Goal: Task Accomplishment & Management: Use online tool/utility

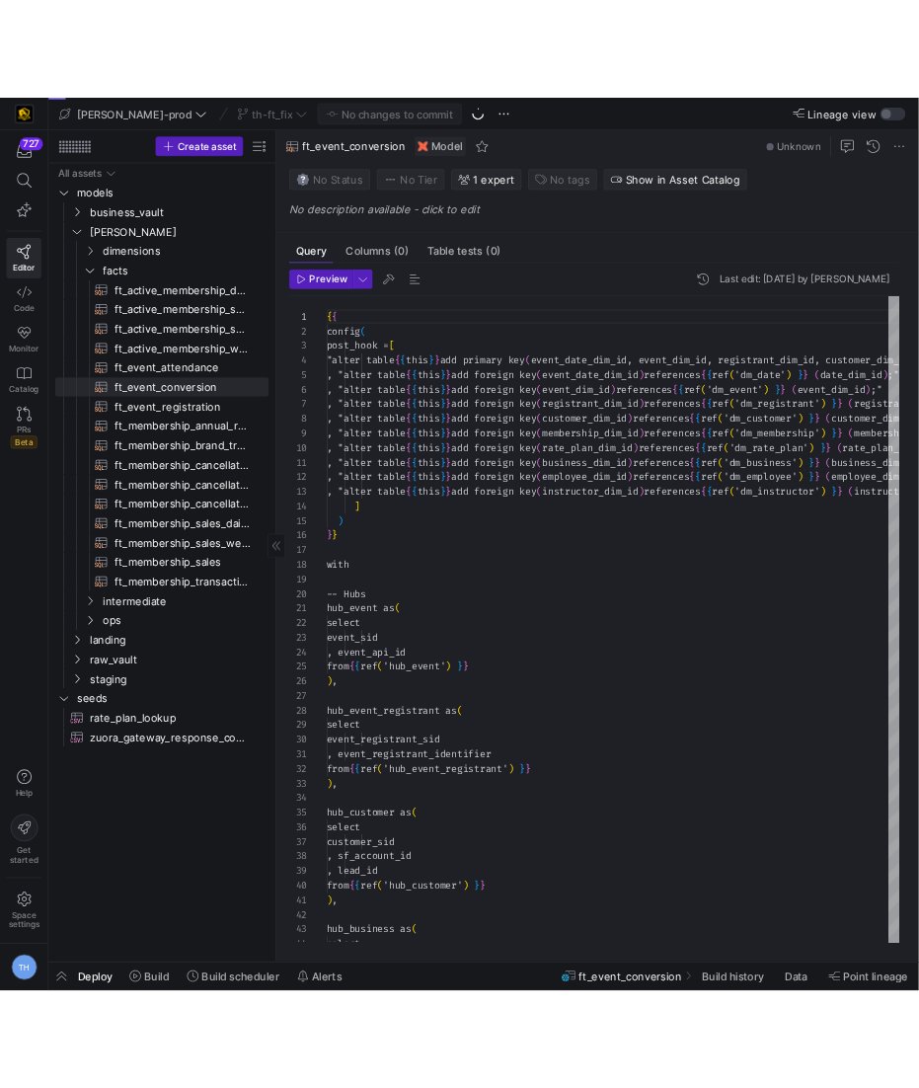
scroll to position [106, 0]
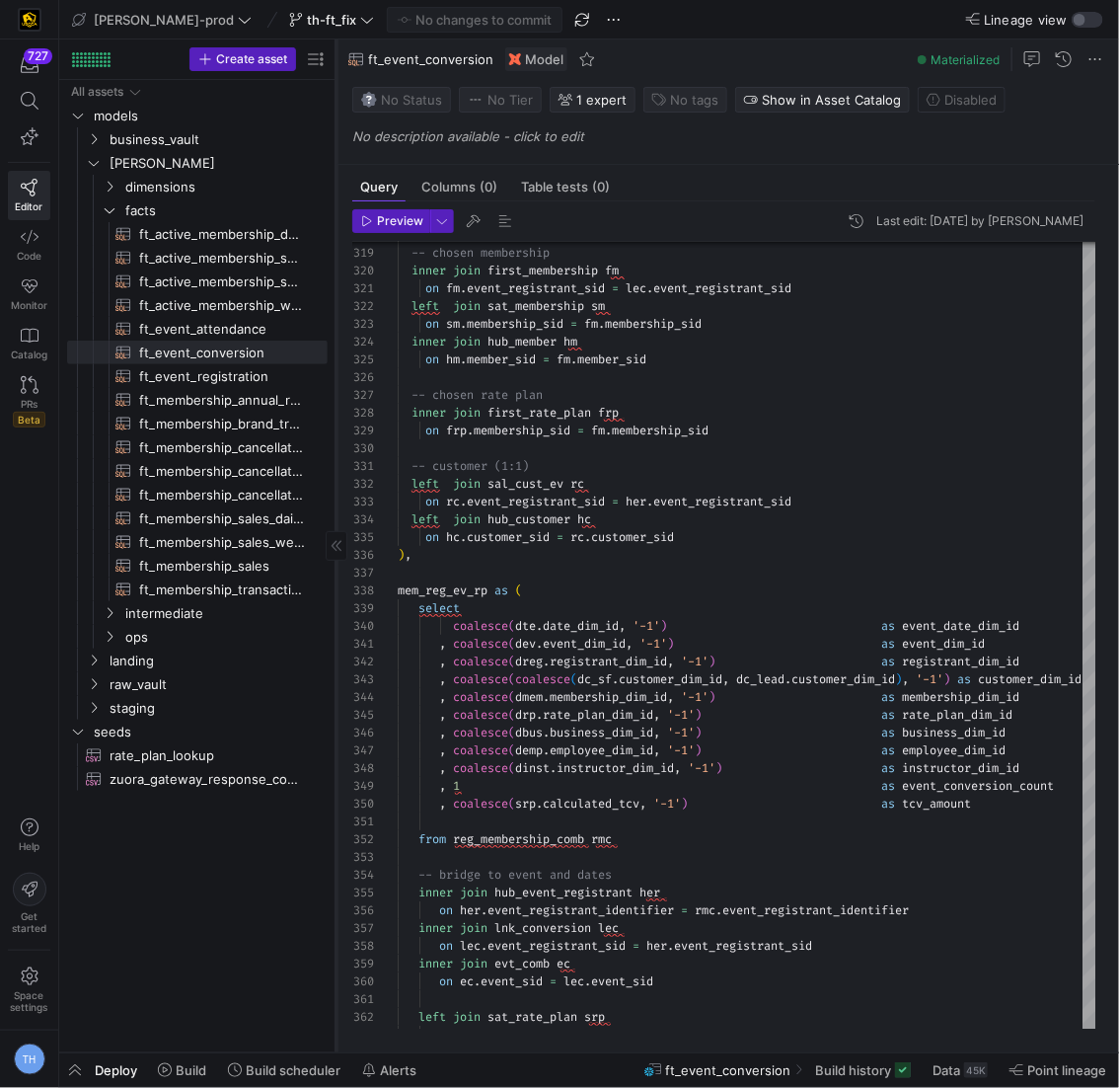
click at [336, 547] on icon at bounding box center [337, 546] width 12 height 12
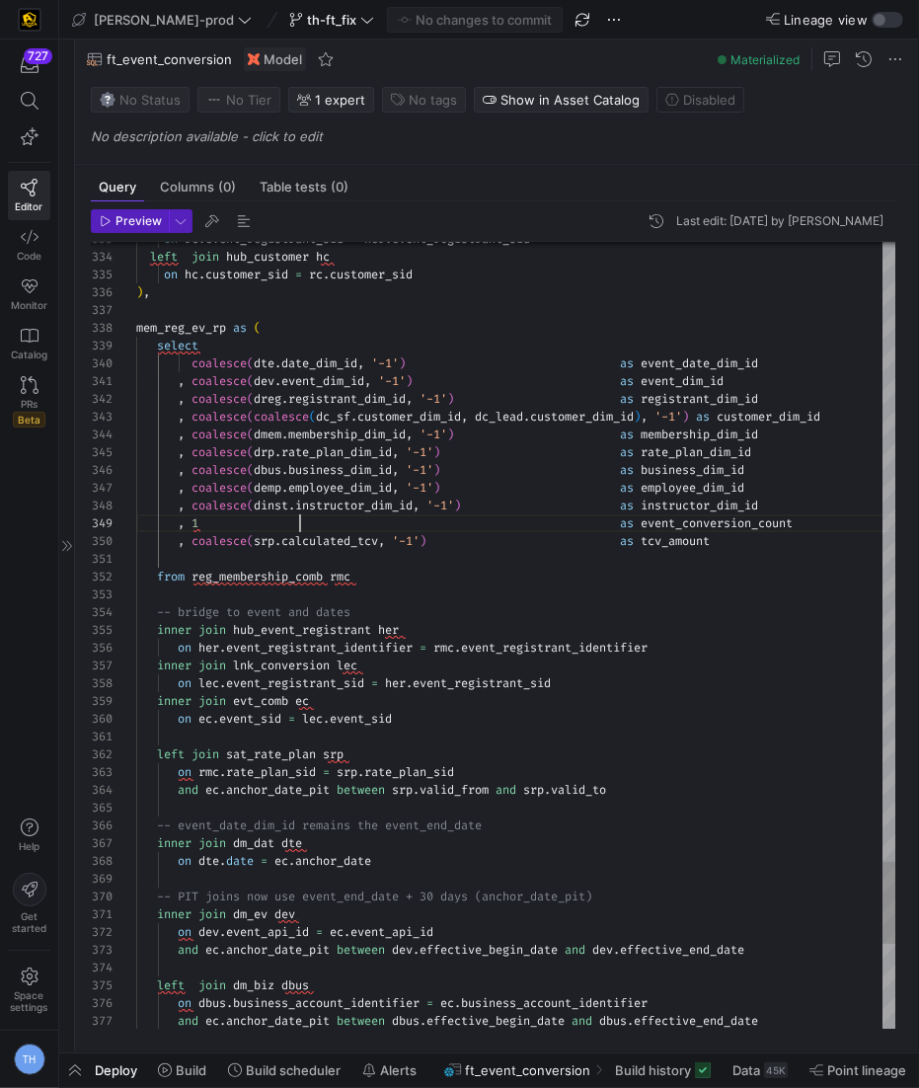
scroll to position [106, 163]
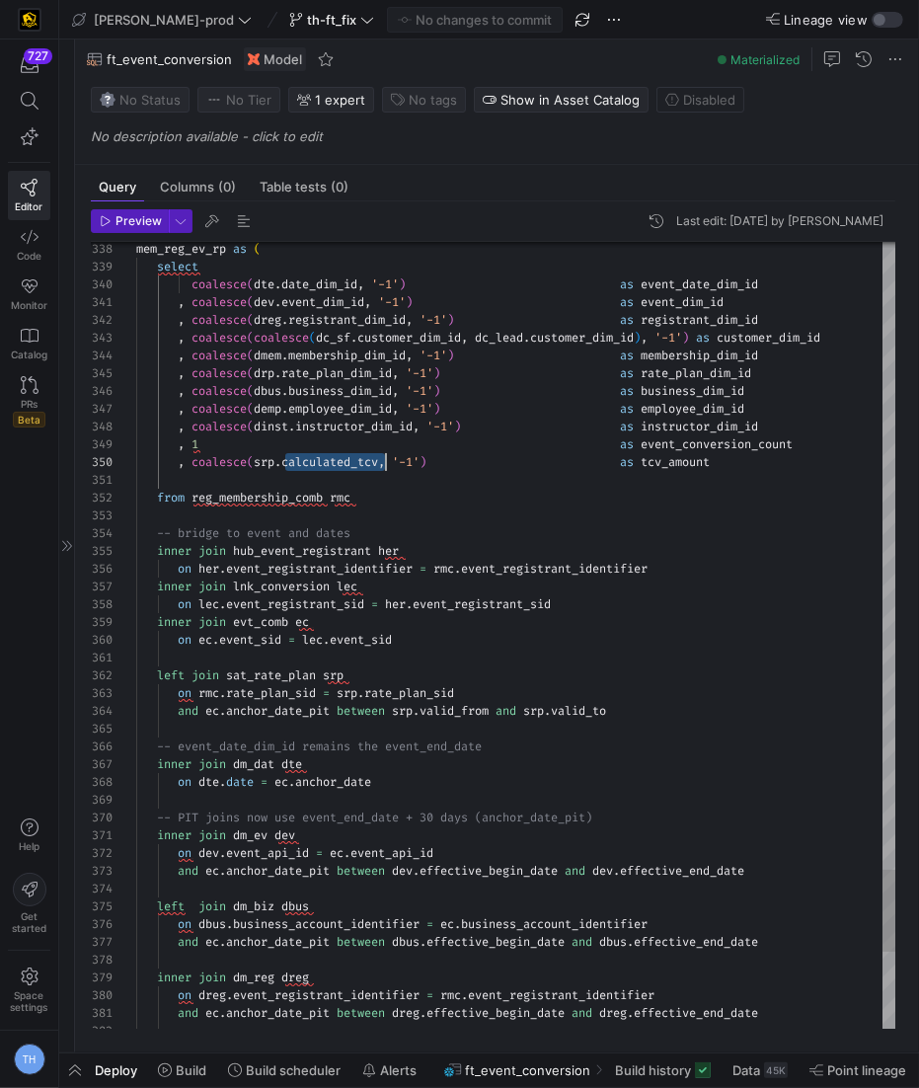
scroll to position [106, 249]
drag, startPoint x: 288, startPoint y: 459, endPoint x: 383, endPoint y: 458, distance: 94.8
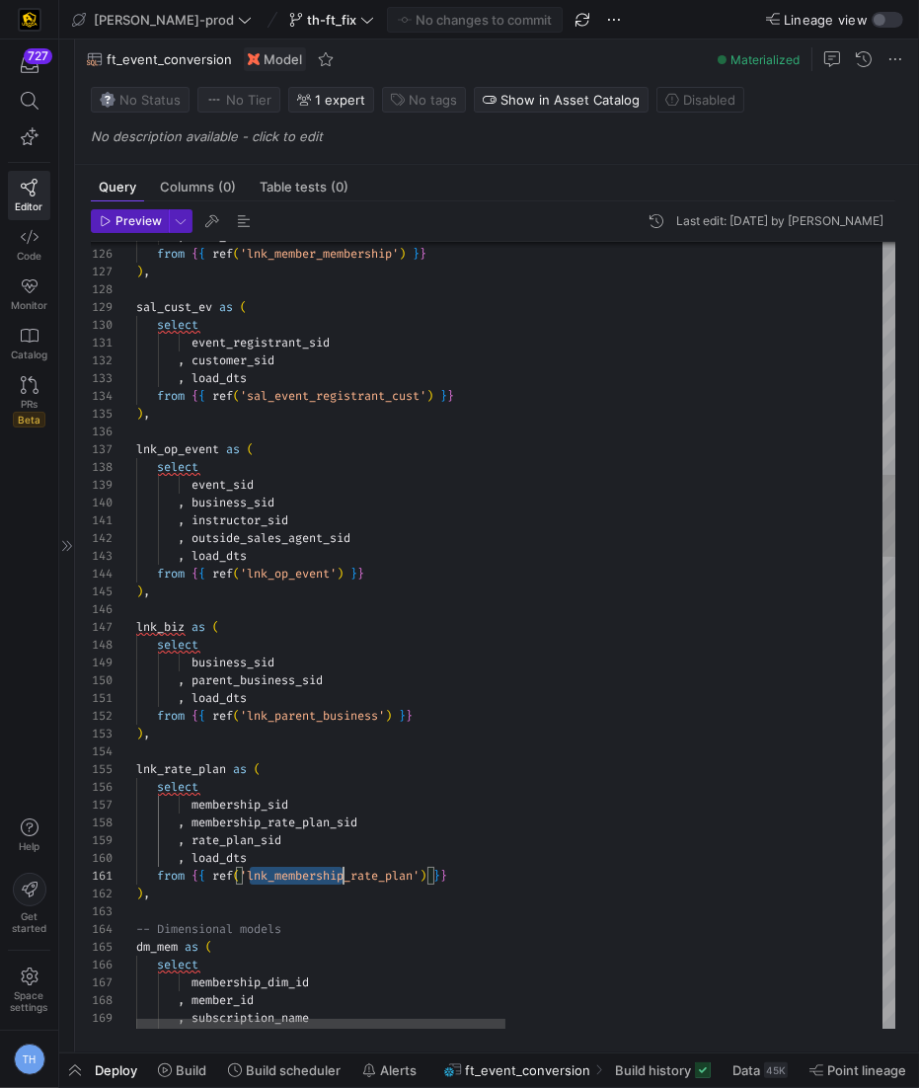
scroll to position [0, 219]
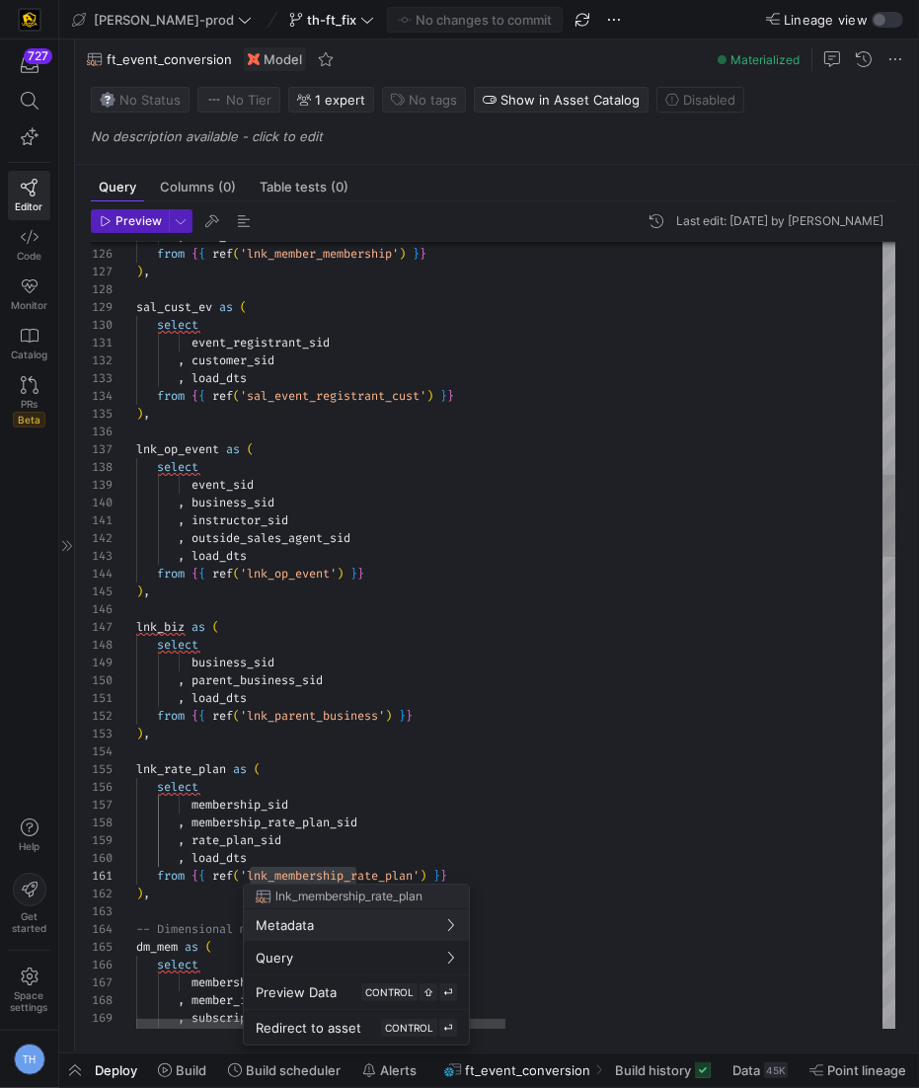
drag, startPoint x: 252, startPoint y: 876, endPoint x: 427, endPoint y: 872, distance: 175.8
click at [427, 872] on div at bounding box center [459, 544] width 919 height 1088
click at [417, 873] on div at bounding box center [459, 544] width 919 height 1088
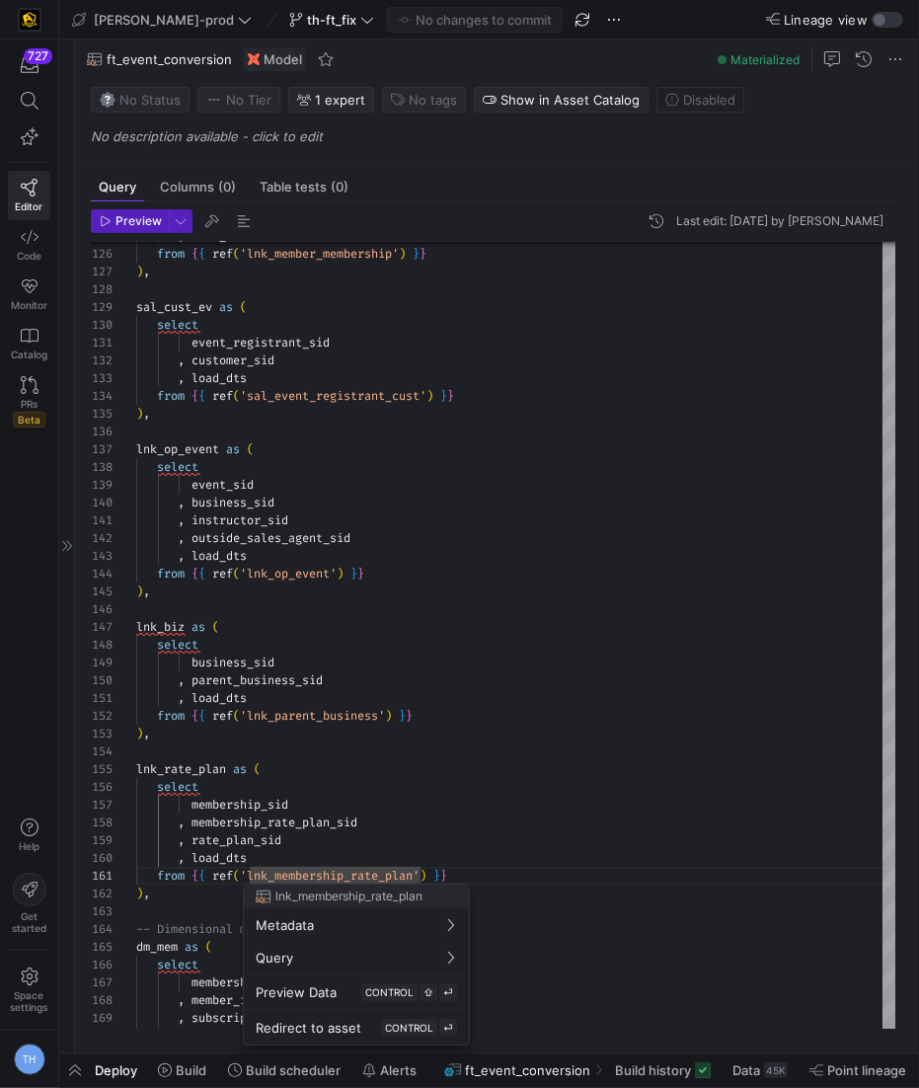
click at [420, 873] on div at bounding box center [459, 544] width 919 height 1088
click at [248, 877] on div at bounding box center [459, 544] width 919 height 1088
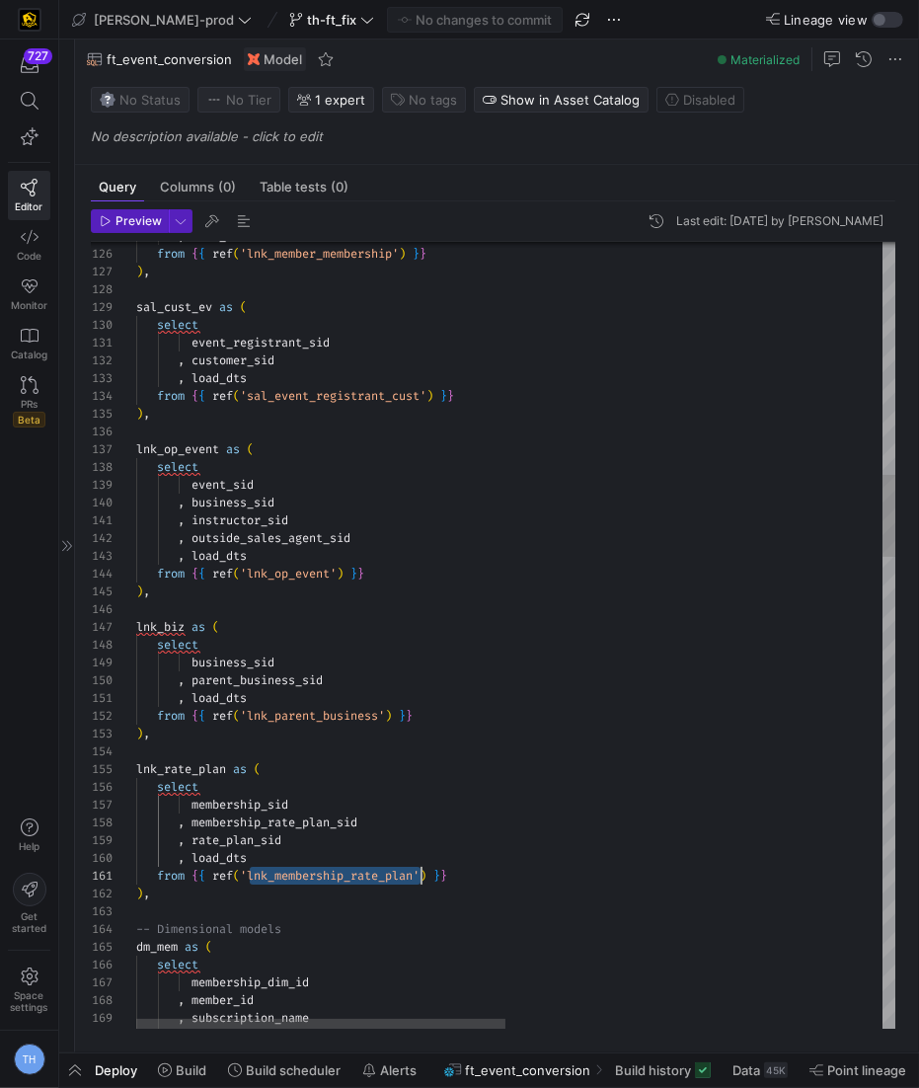
drag, startPoint x: 249, startPoint y: 874, endPoint x: 419, endPoint y: 870, distance: 170.8
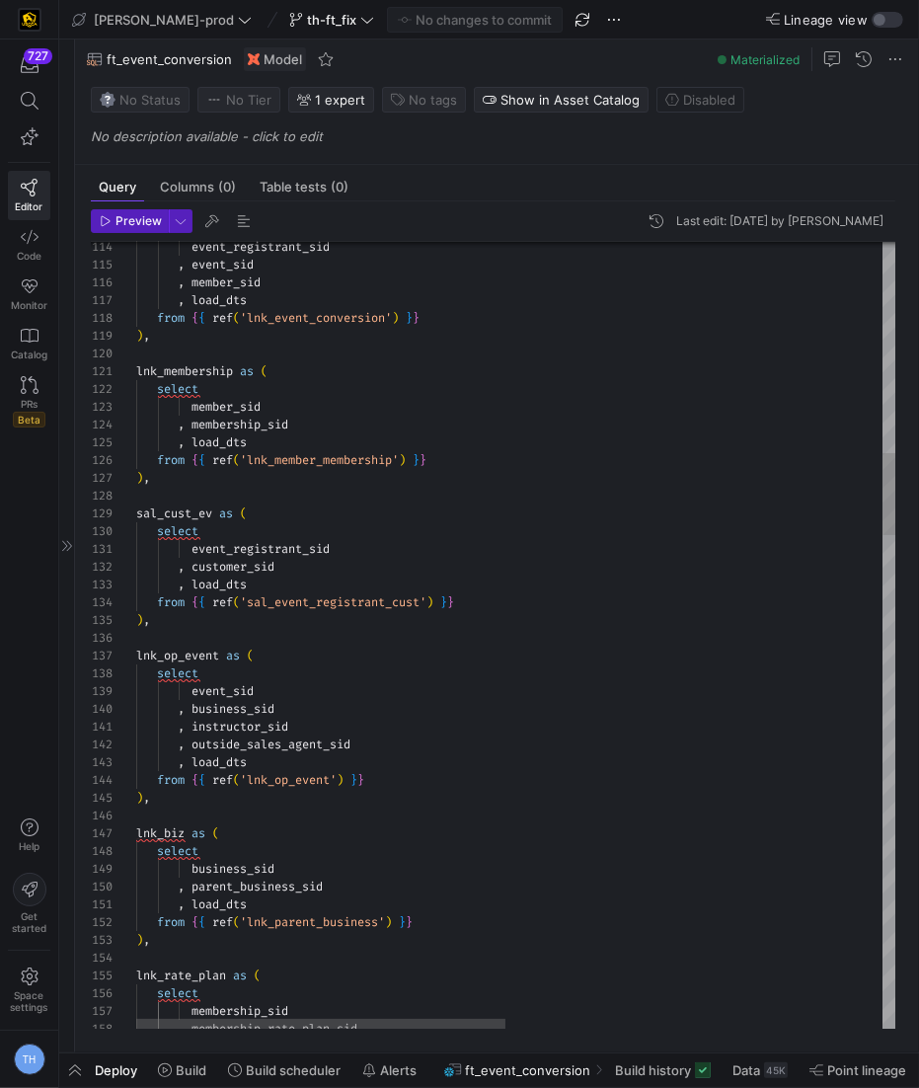
type textarea "event_registrant_sid , customer_sid , load_dts from {{ ref('sal_event_registran…"
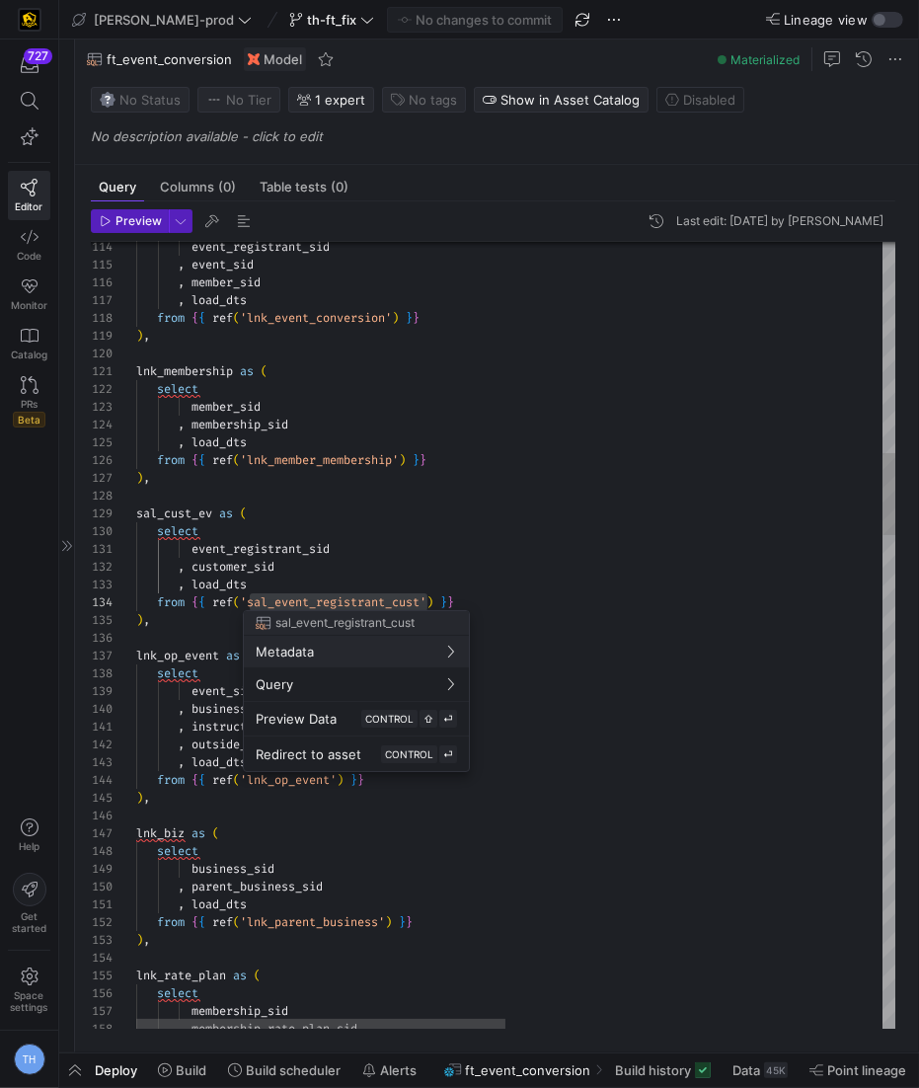
drag, startPoint x: 247, startPoint y: 605, endPoint x: 427, endPoint y: 598, distance: 180.8
click at [381, 593] on div at bounding box center [459, 544] width 919 height 1088
click at [381, 594] on div at bounding box center [459, 544] width 919 height 1088
click at [251, 602] on div at bounding box center [459, 544] width 919 height 1088
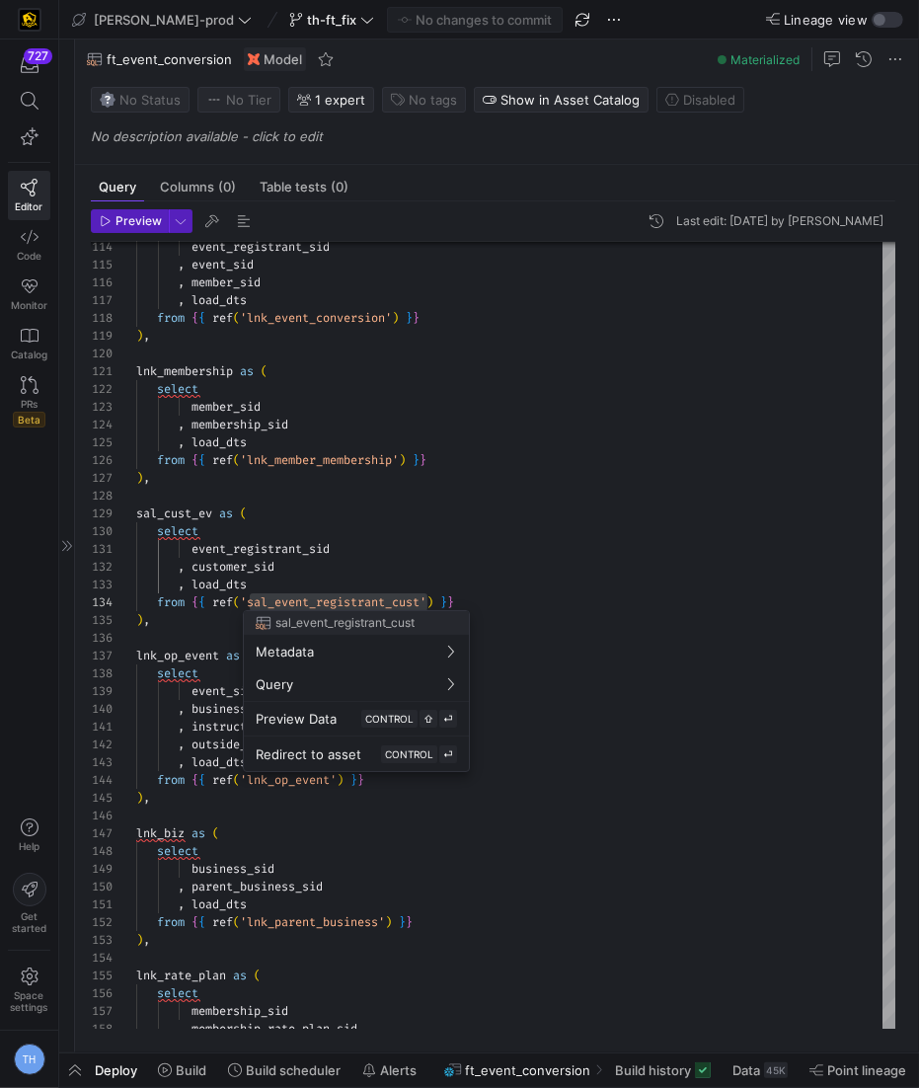
click at [326, 596] on div at bounding box center [459, 544] width 919 height 1088
click at [259, 597] on div at bounding box center [459, 544] width 919 height 1088
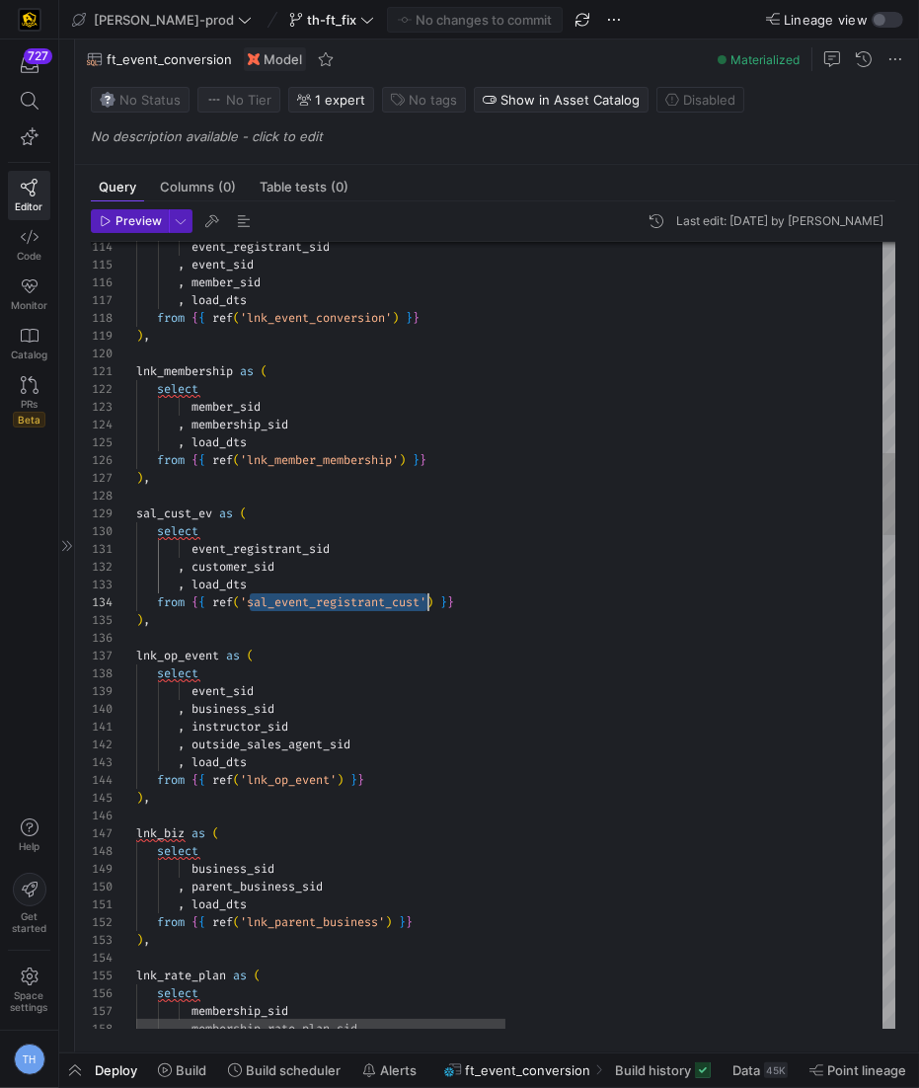
drag, startPoint x: 251, startPoint y: 598, endPoint x: 359, endPoint y: 598, distance: 108.6
click at [360, 598] on span "'sal_event_registrant_cust'" at bounding box center [333, 602] width 187 height 16
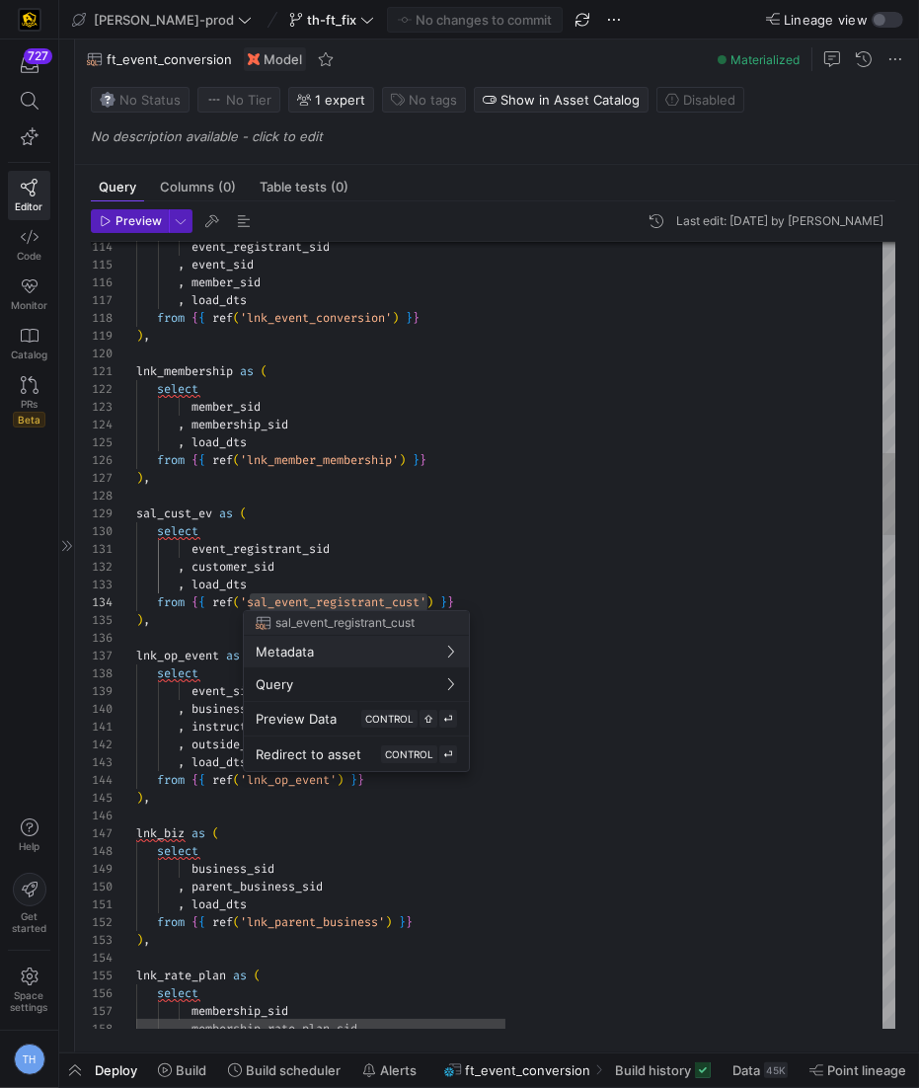
click at [359, 598] on div at bounding box center [459, 544] width 919 height 1088
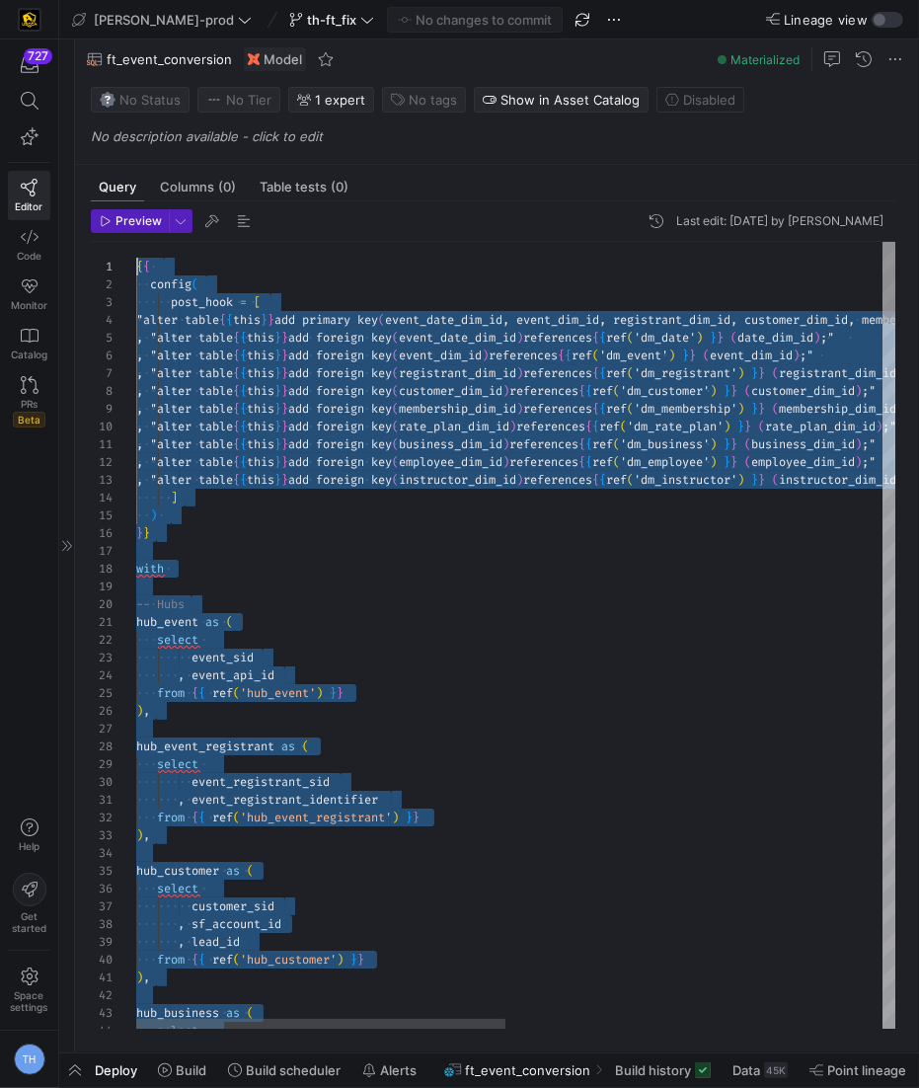
scroll to position [0, 0]
drag, startPoint x: 280, startPoint y: 963, endPoint x: 117, endPoint y: -97, distance: 1072.5
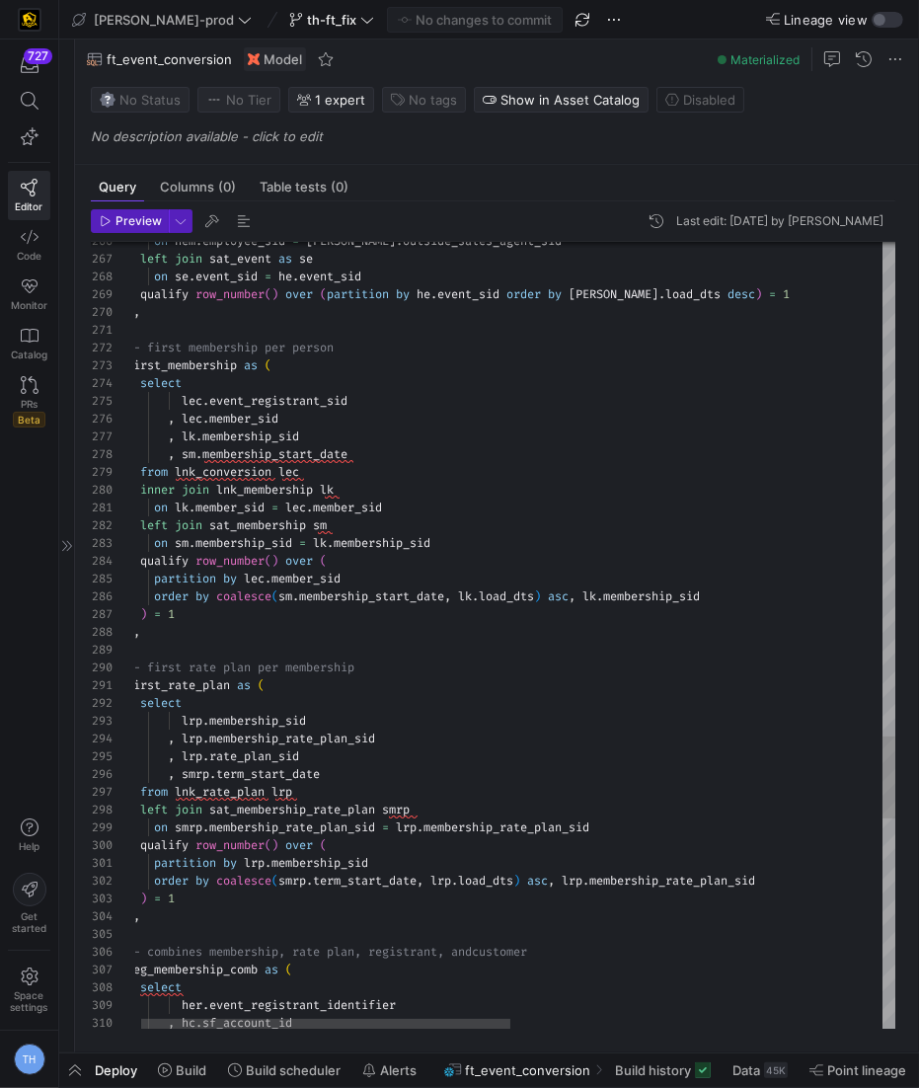
scroll to position [36, 190]
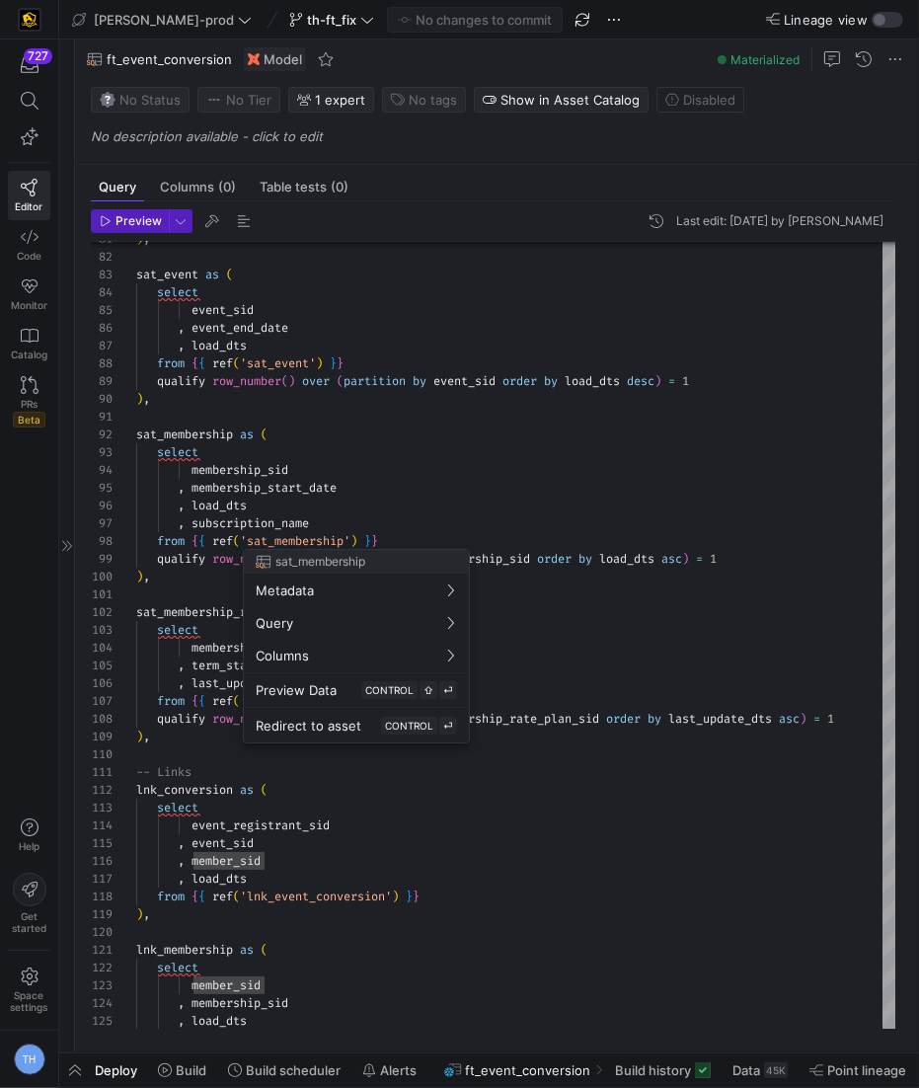
click at [328, 504] on div at bounding box center [459, 544] width 919 height 1088
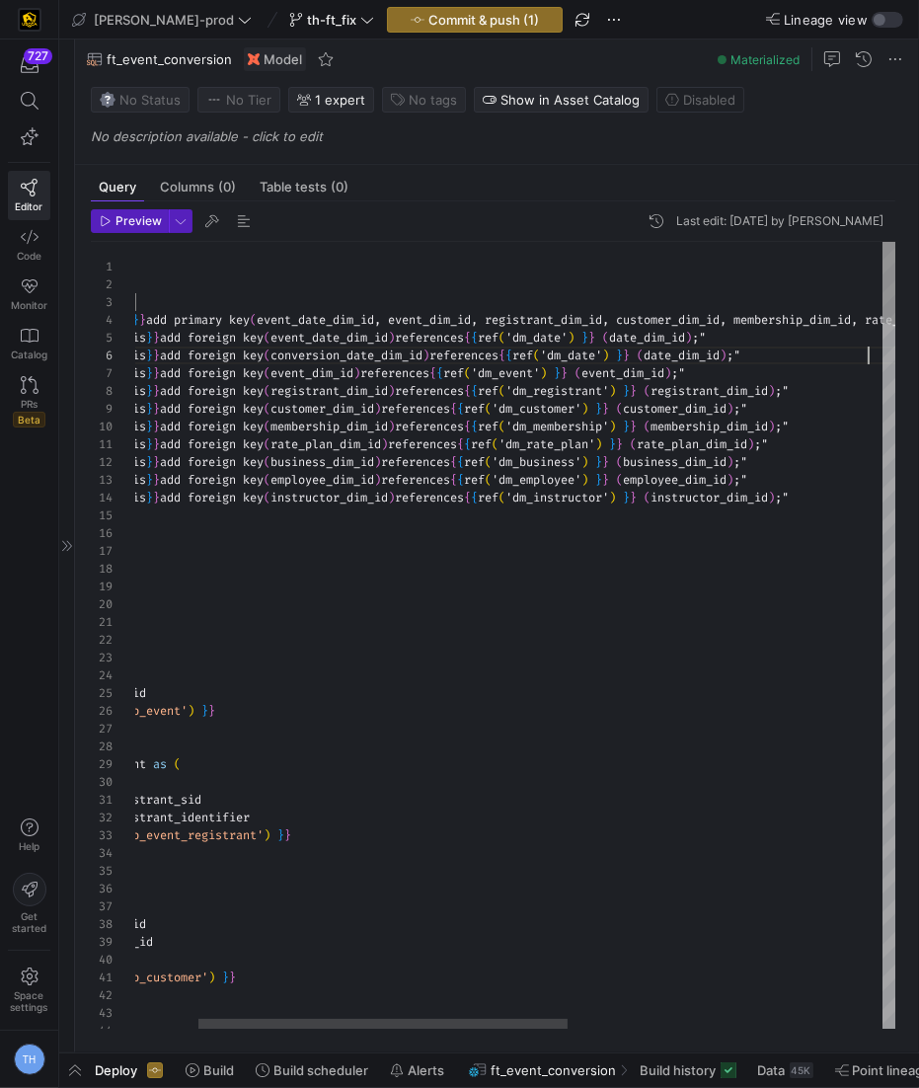
scroll to position [89, 860]
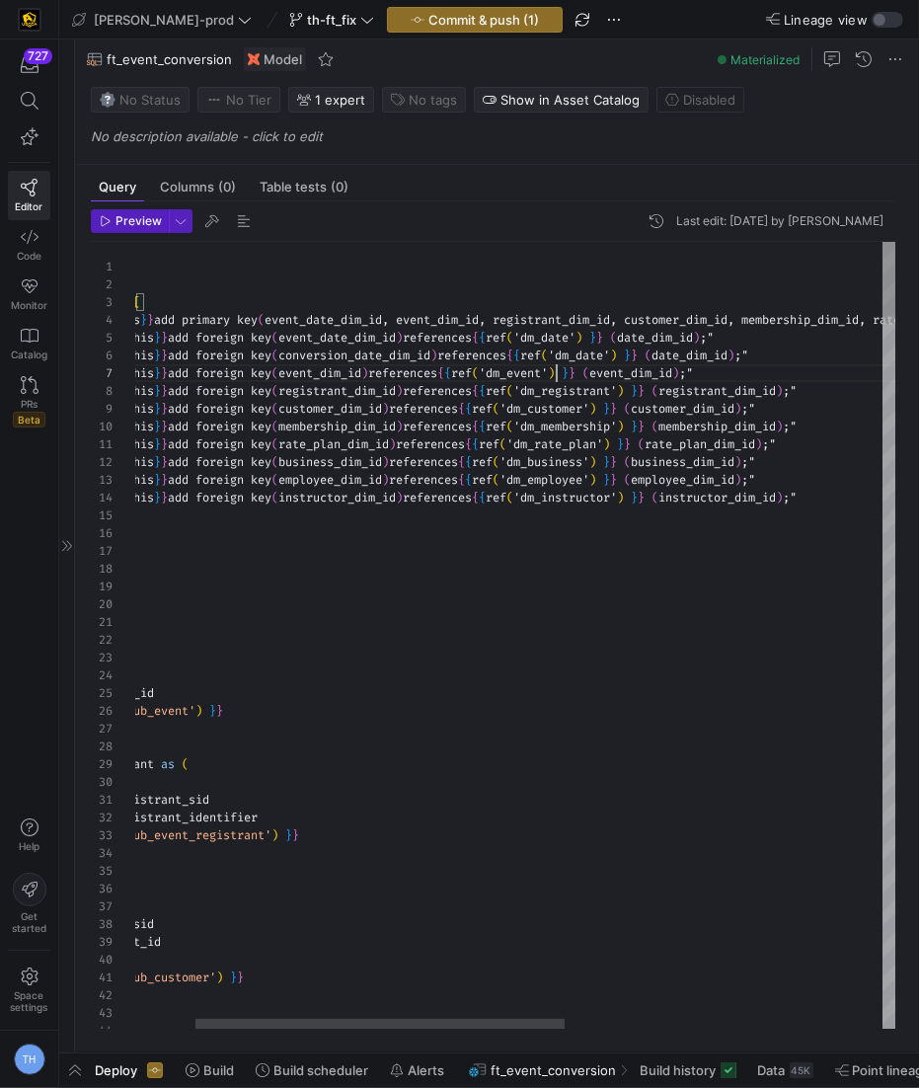
drag, startPoint x: 529, startPoint y: 353, endPoint x: 368, endPoint y: 353, distance: 160.9
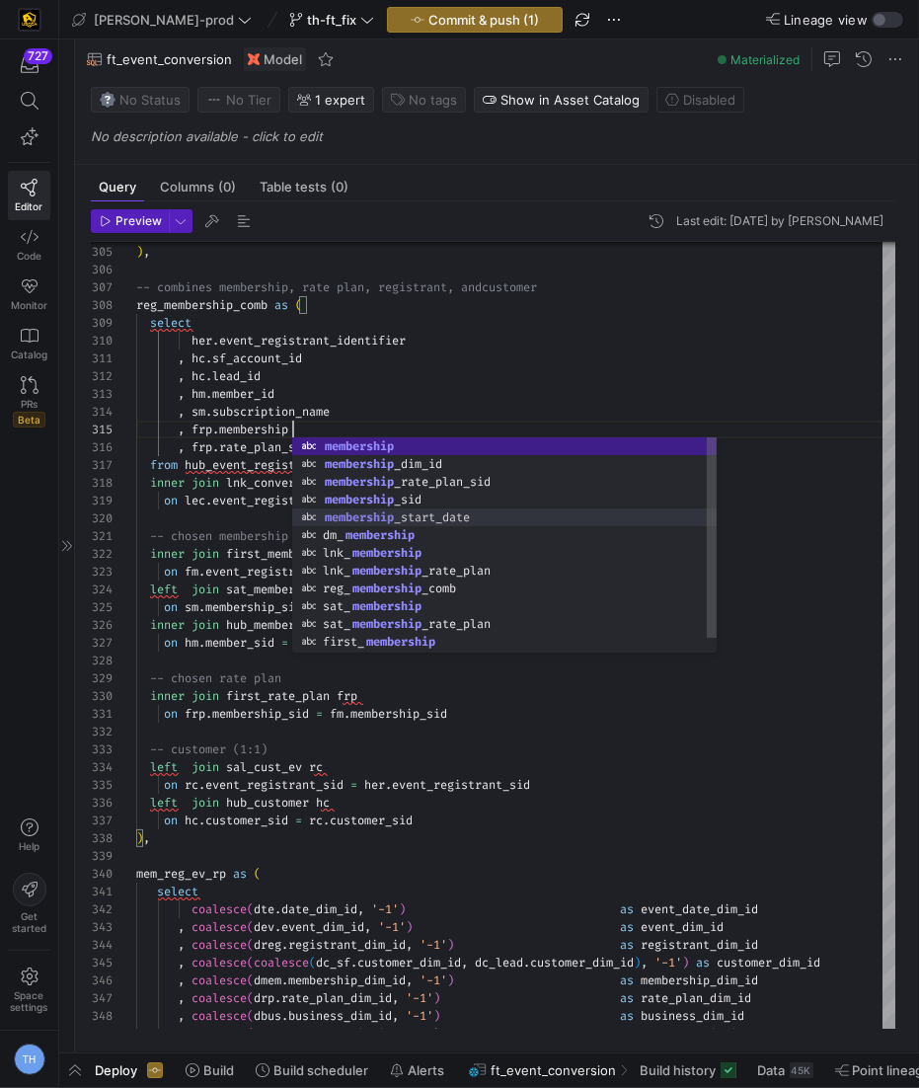
scroll to position [71, 234]
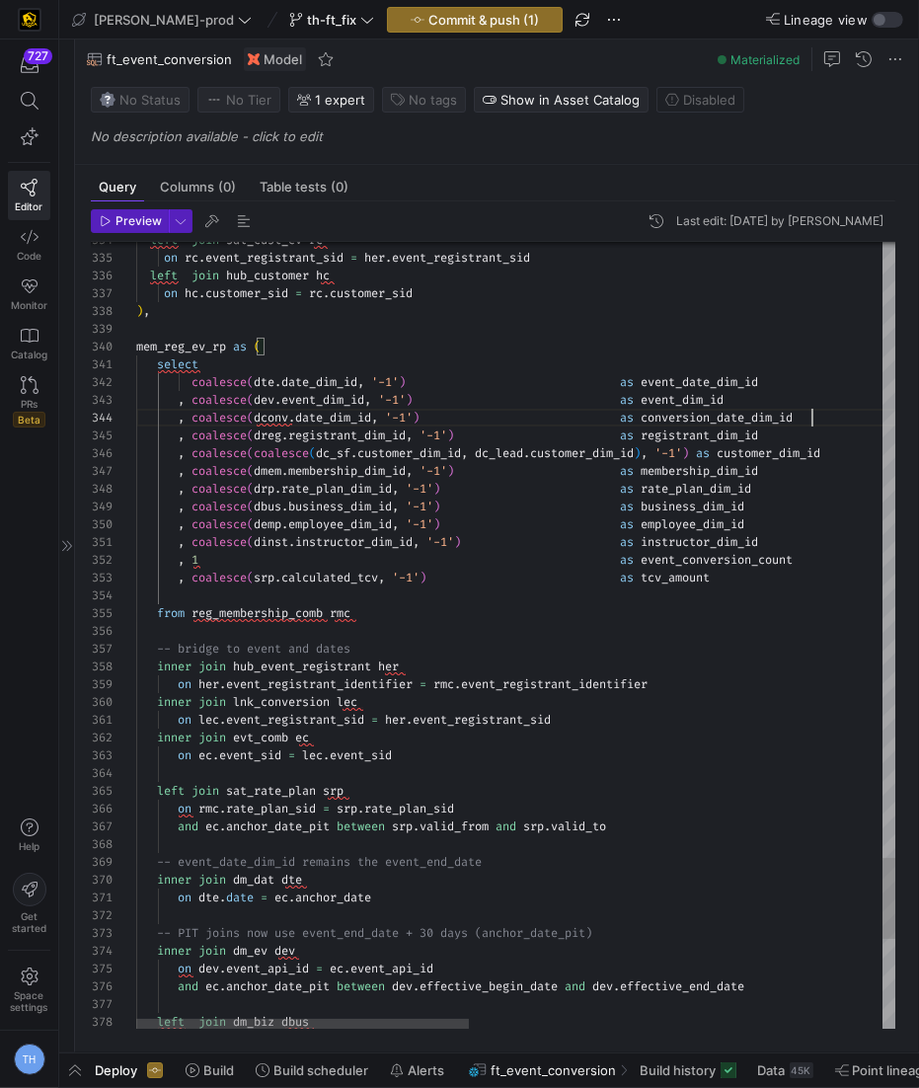
scroll to position [0, 242]
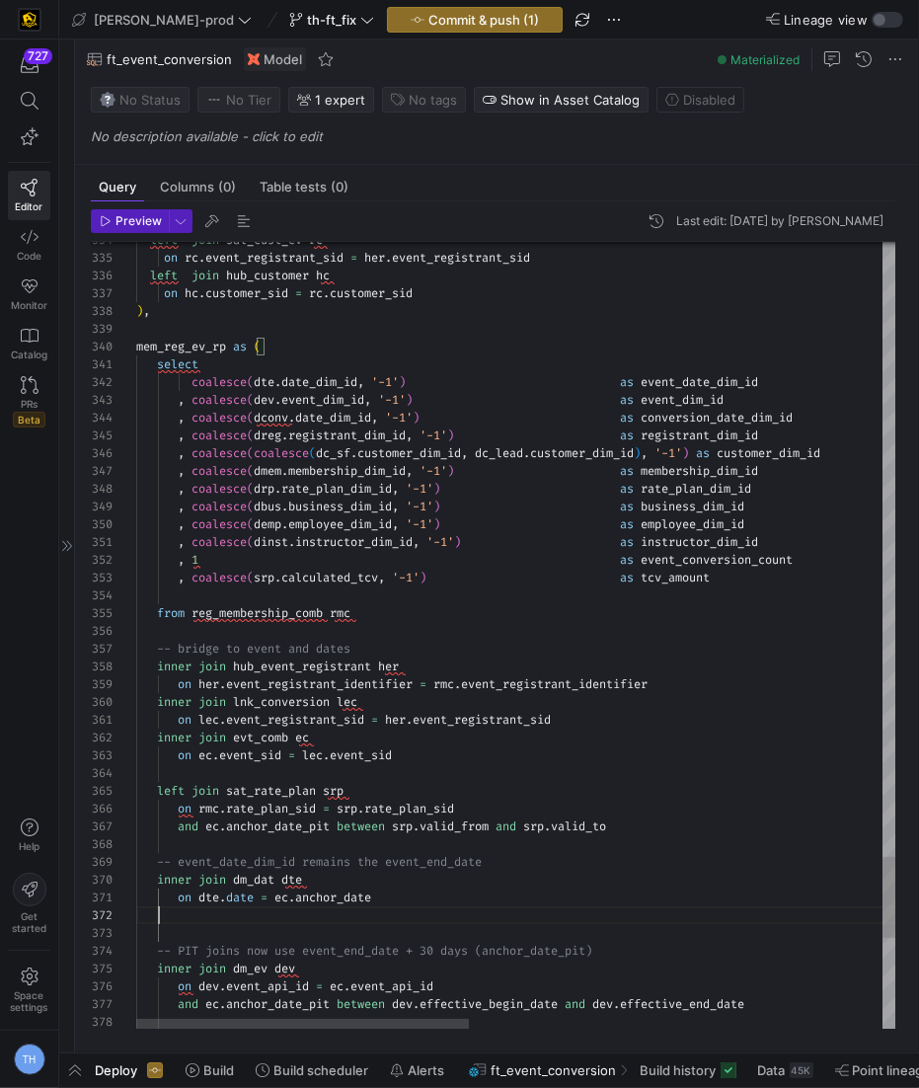
scroll to position [36, 333]
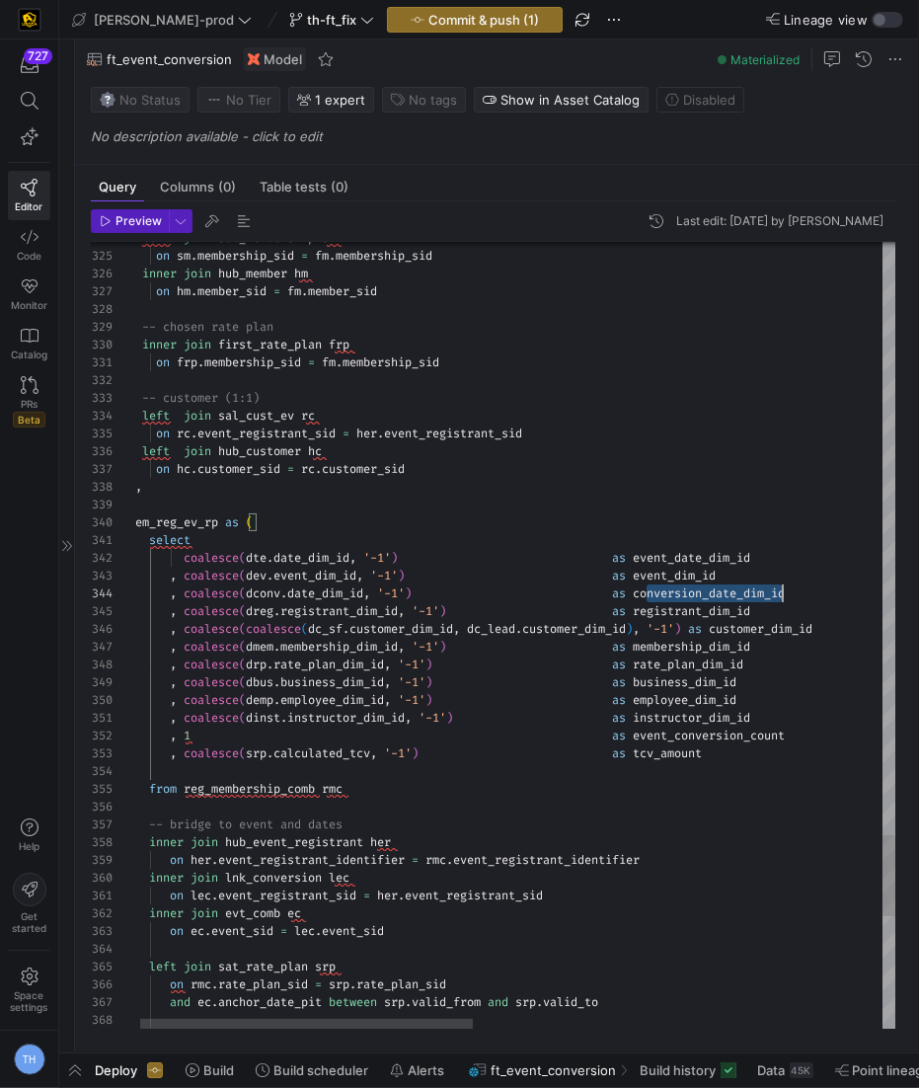
scroll to position [52, 674]
drag, startPoint x: 645, startPoint y: 592, endPoint x: 915, endPoint y: 592, distance: 269.4
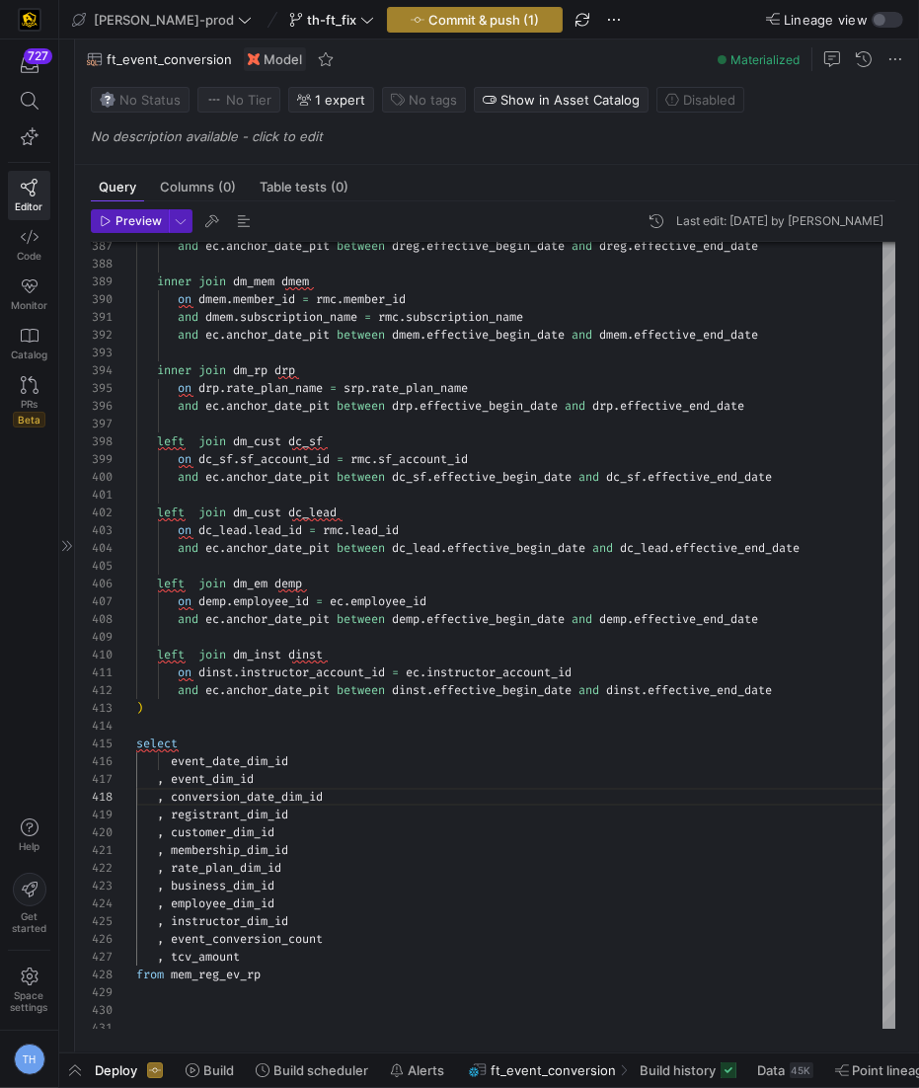
type textarea "on dinst.instructor_account_id = ec.instructor_account_id and ec.anchor_date_pi…"
click at [428, 27] on span "Commit & push (1)" at bounding box center [483, 20] width 111 height 16
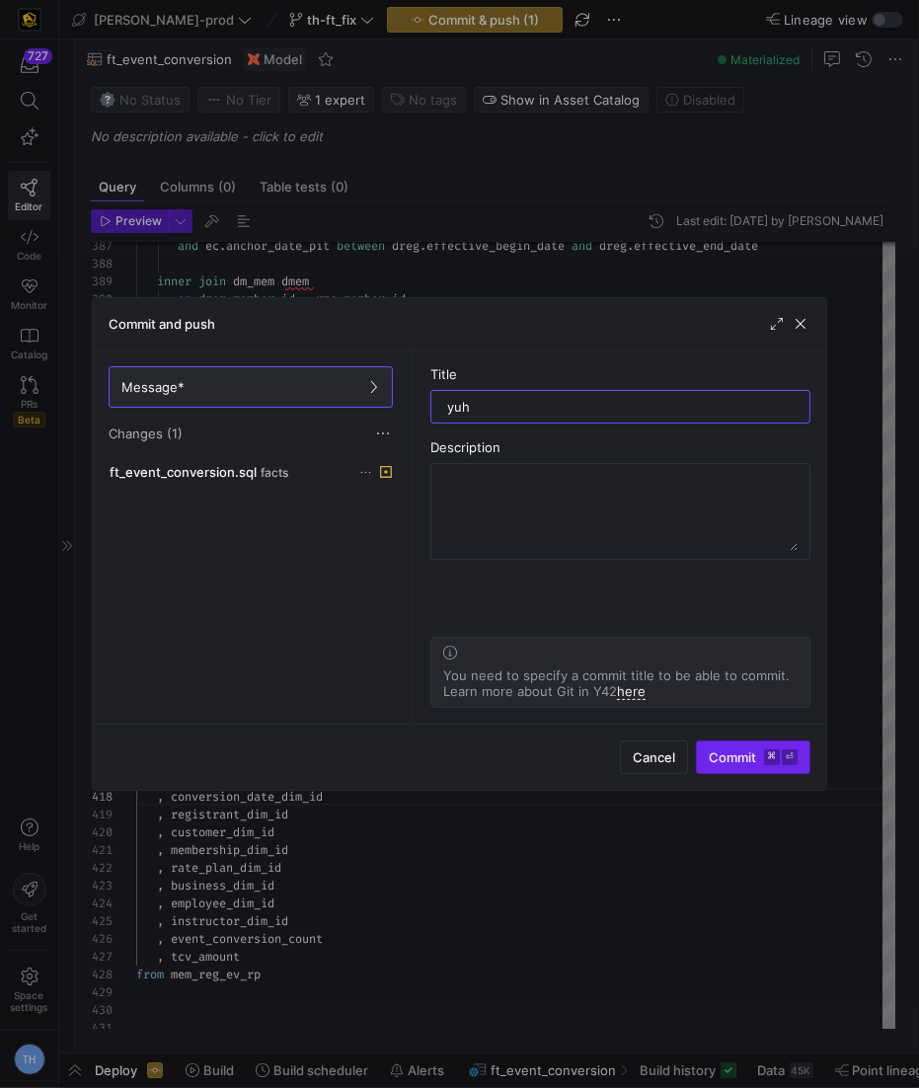
type input "yuh"
click at [748, 754] on span "Commit ⌘ ⏎" at bounding box center [753, 757] width 89 height 16
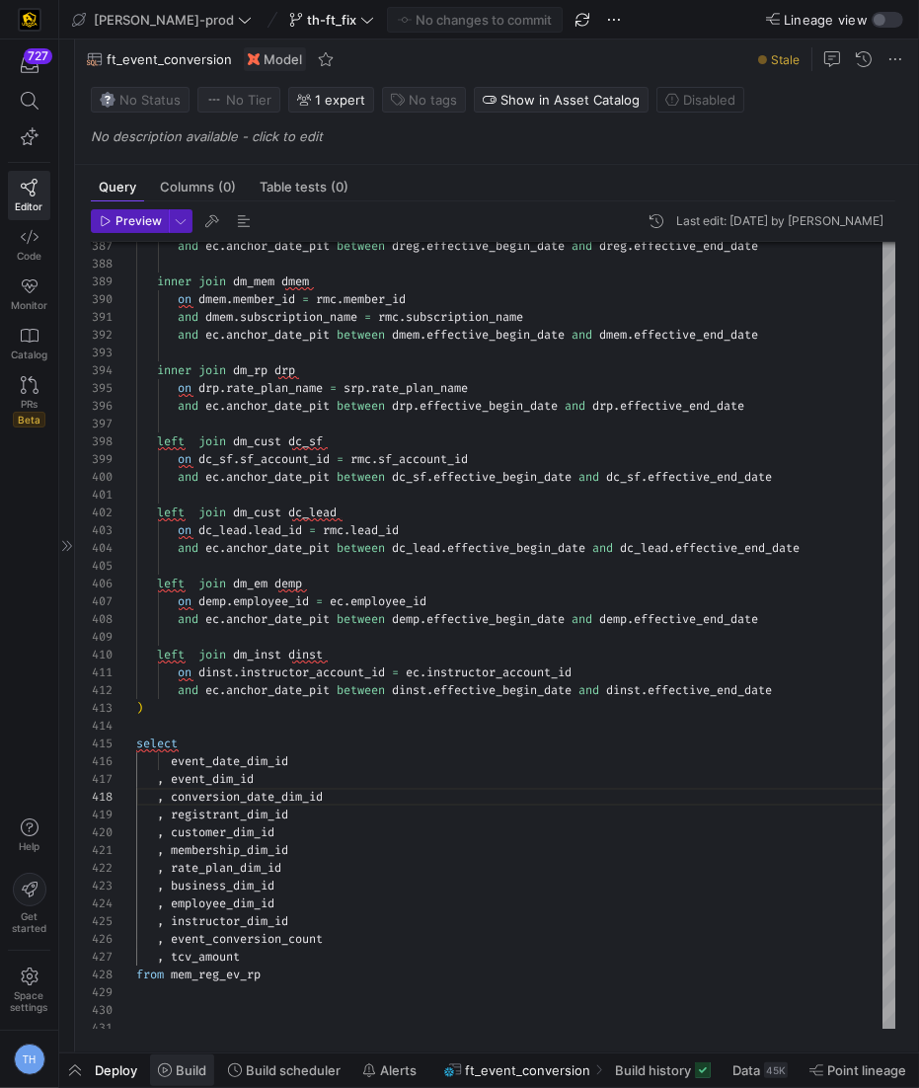
click at [183, 1070] on span "Build" at bounding box center [191, 1070] width 31 height 16
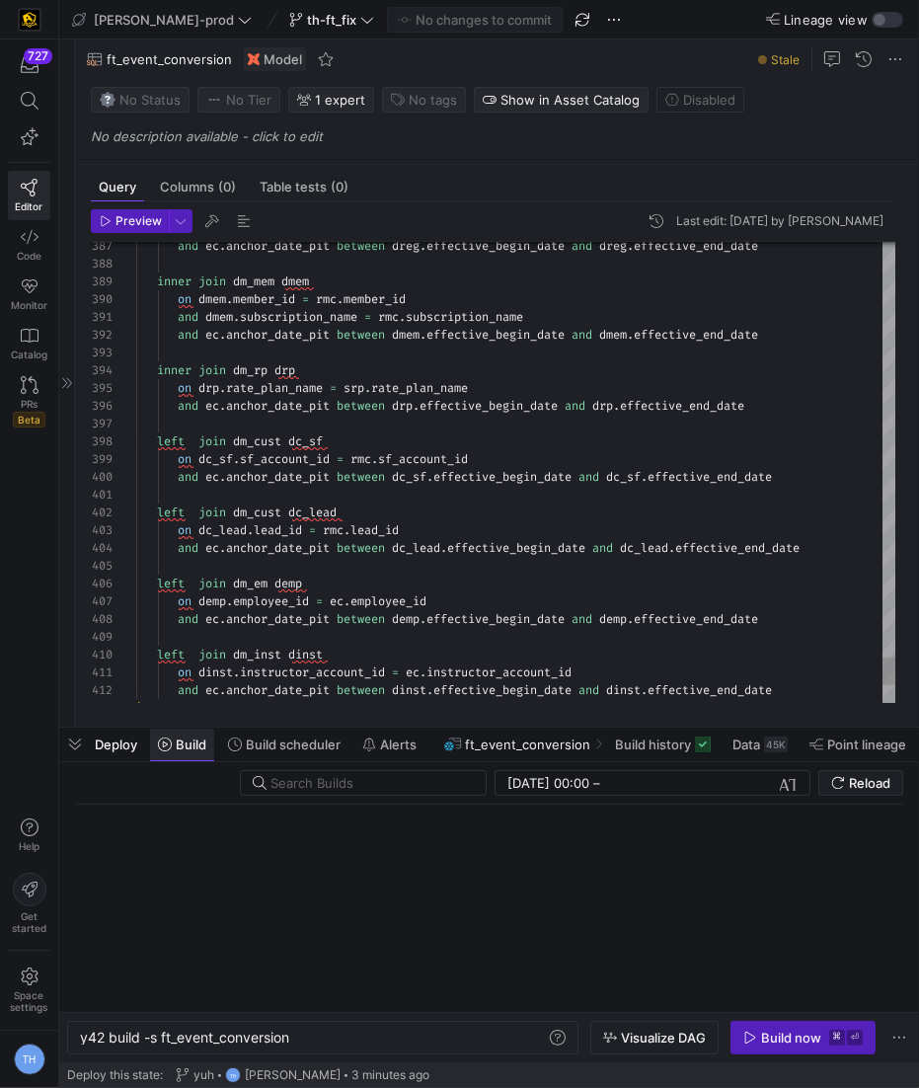
scroll to position [0, 210]
click at [852, 1035] on kbd "⏎" at bounding box center [855, 1037] width 16 height 16
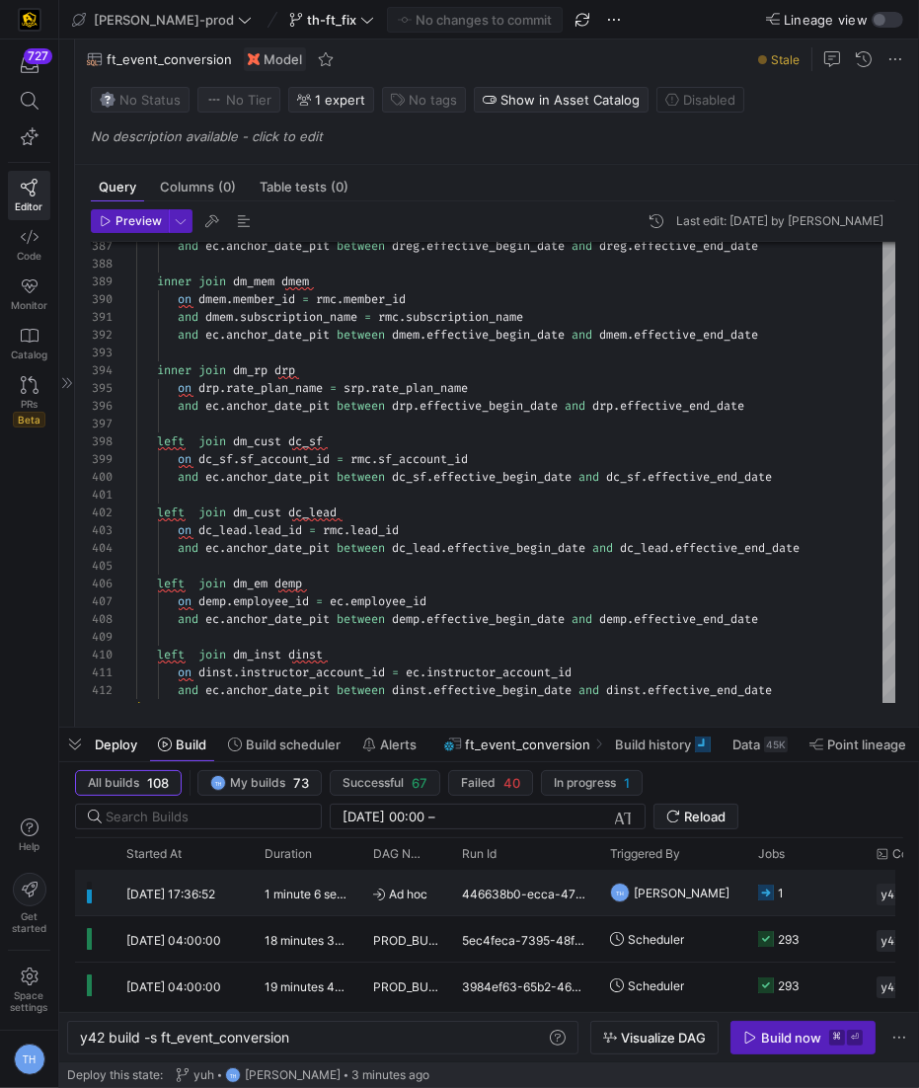
click at [718, 894] on span "[PERSON_NAME]" at bounding box center [682, 893] width 96 height 46
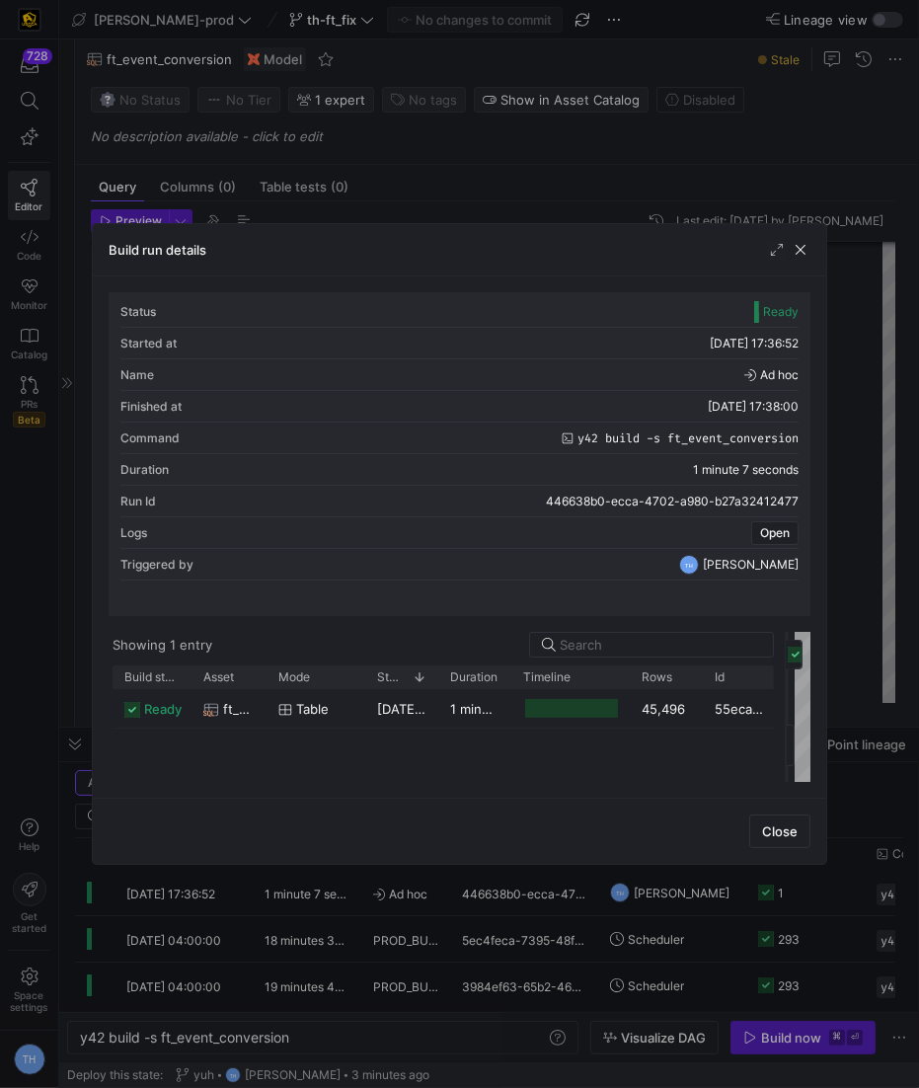
drag, startPoint x: 456, startPoint y: 654, endPoint x: 784, endPoint y: 669, distance: 328.0
click at [784, 669] on div at bounding box center [787, 707] width 8 height 150
click at [683, 706] on div "45,496" at bounding box center [666, 708] width 73 height 38
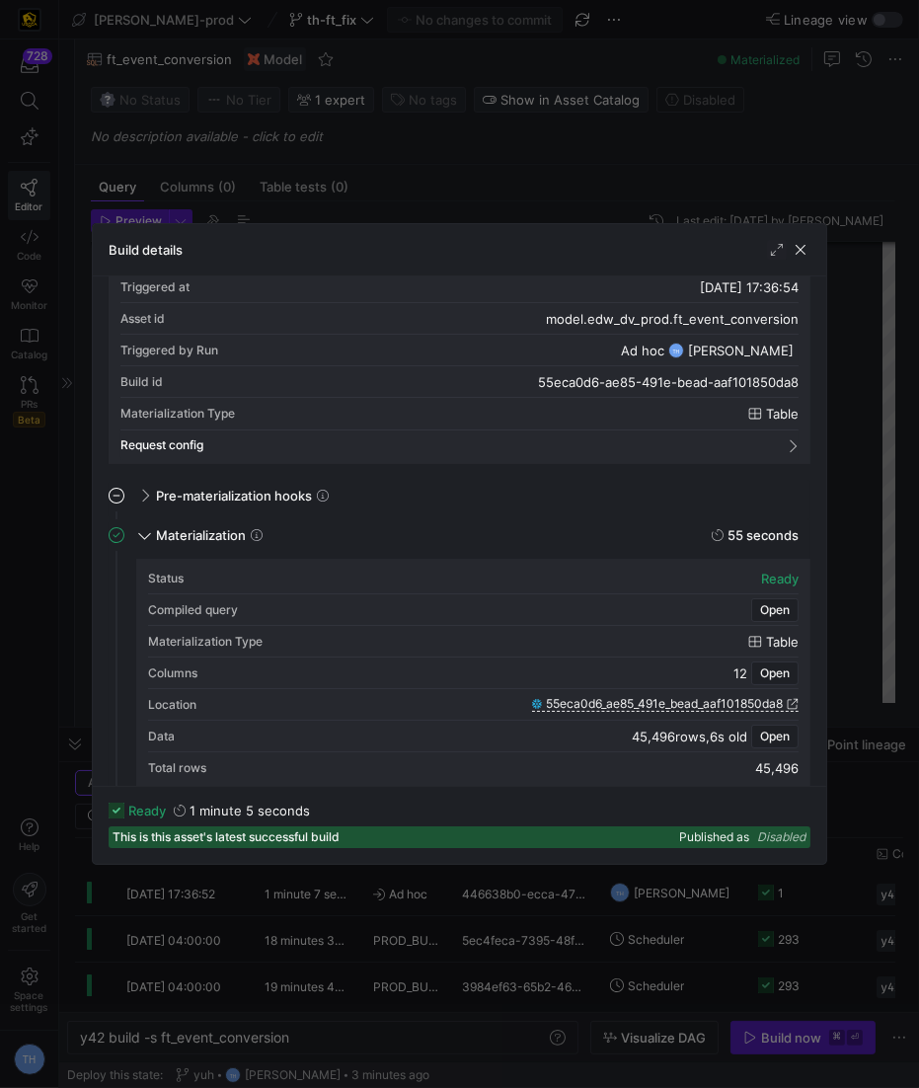
scroll to position [61, 0]
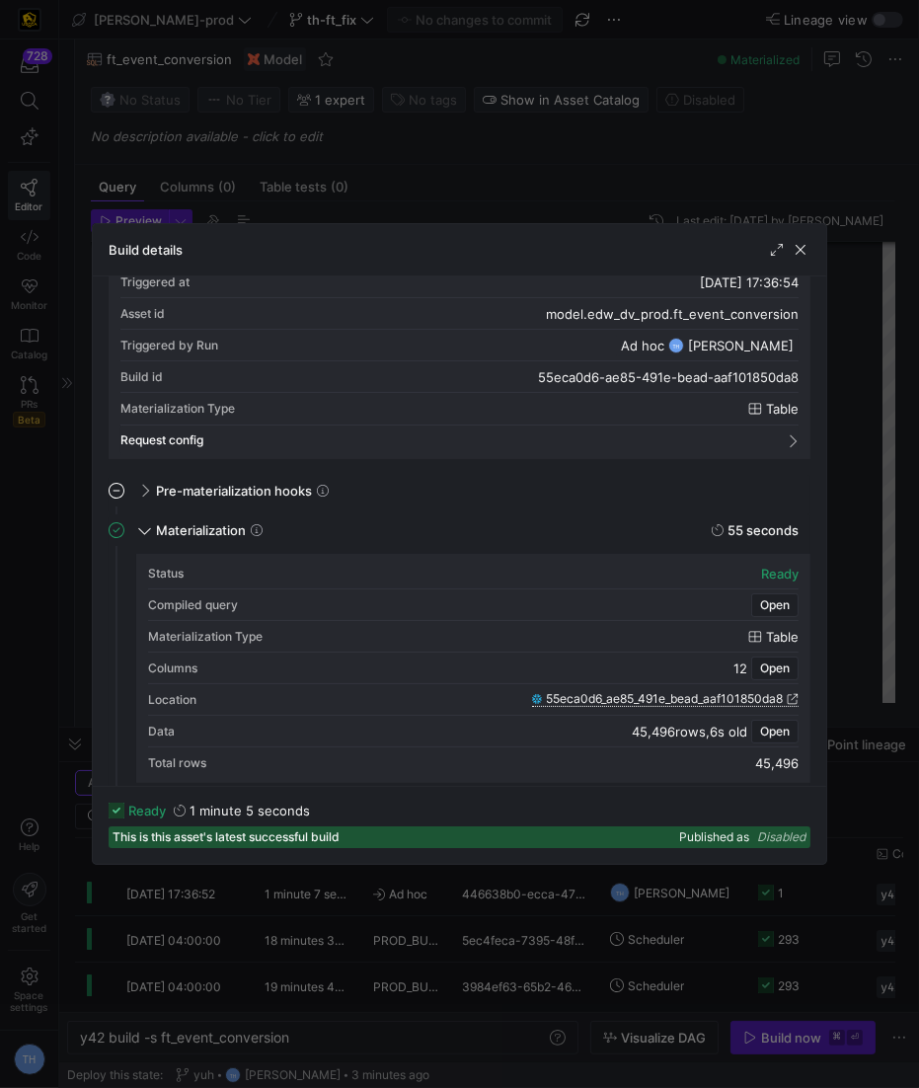
click at [606, 698] on span "55eca0d6_ae85_491e_bead_aaf101850da8" at bounding box center [664, 699] width 237 height 14
click at [330, 185] on div at bounding box center [459, 544] width 919 height 1088
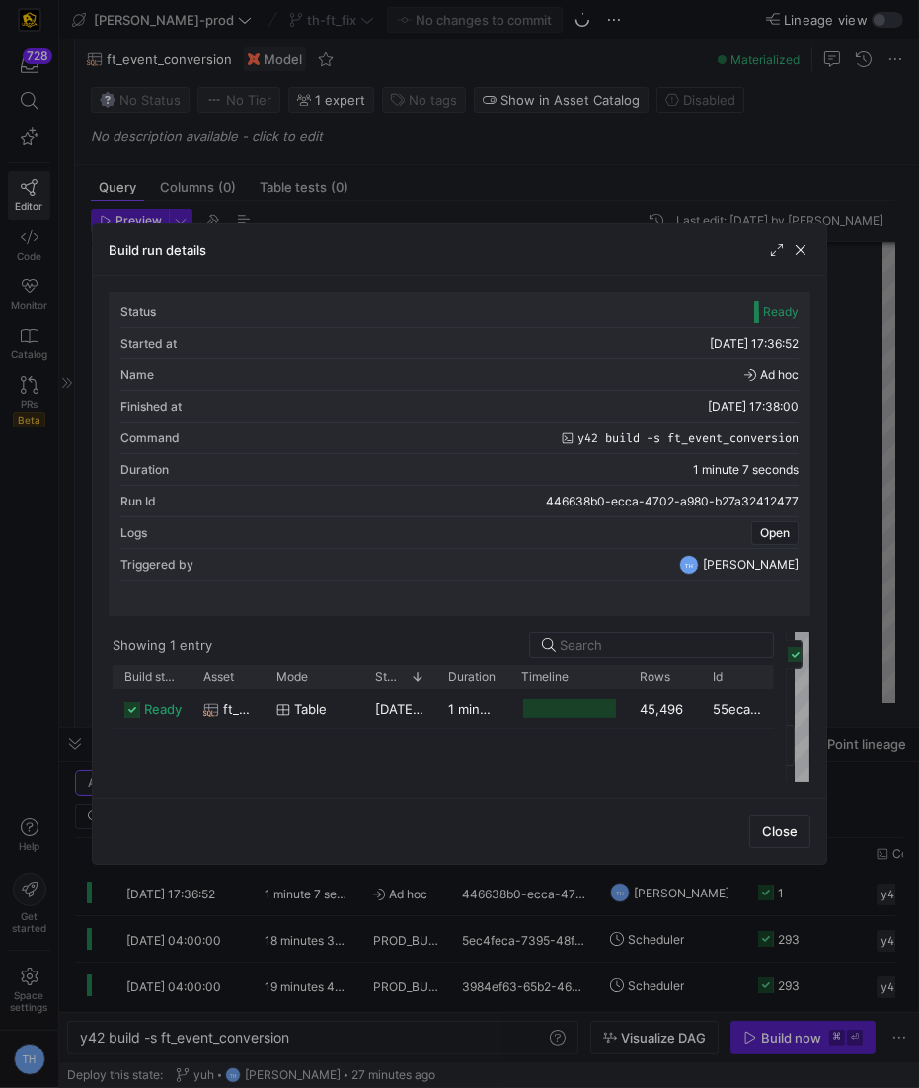
click at [326, 187] on div at bounding box center [459, 544] width 919 height 1088
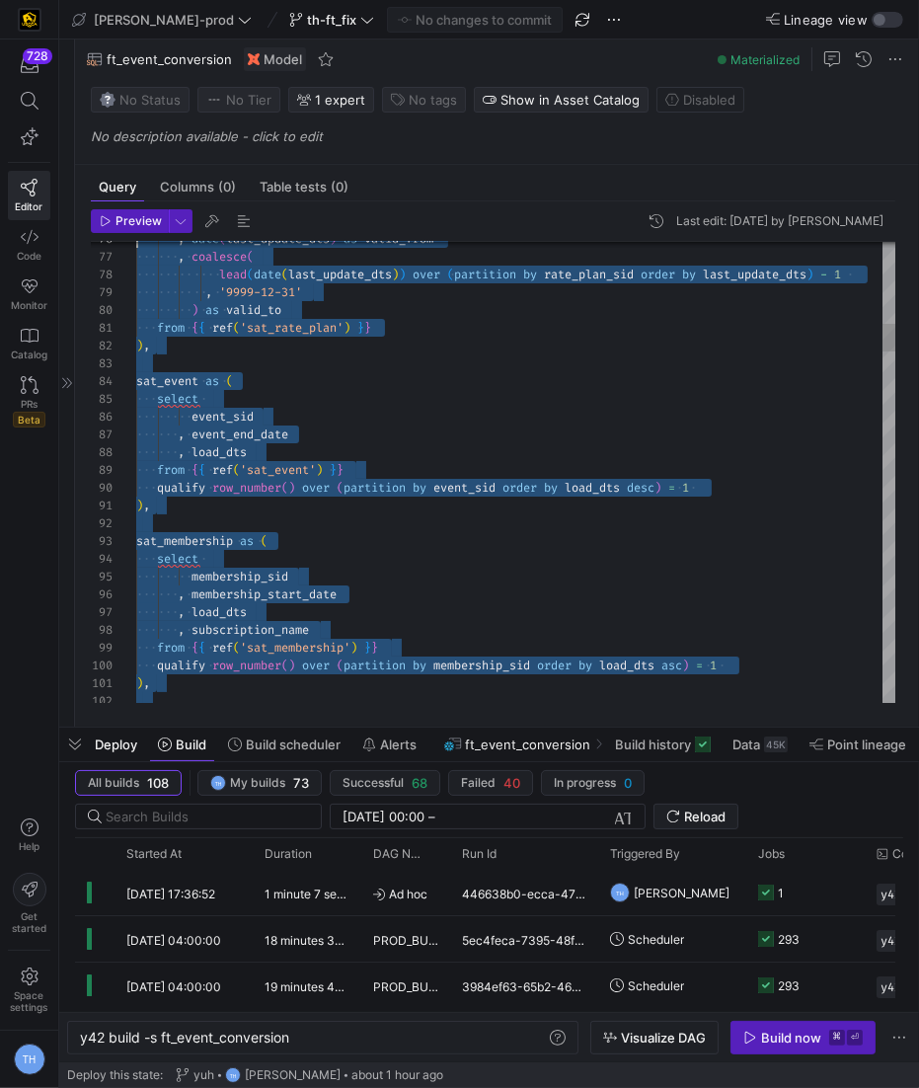
scroll to position [0, 0]
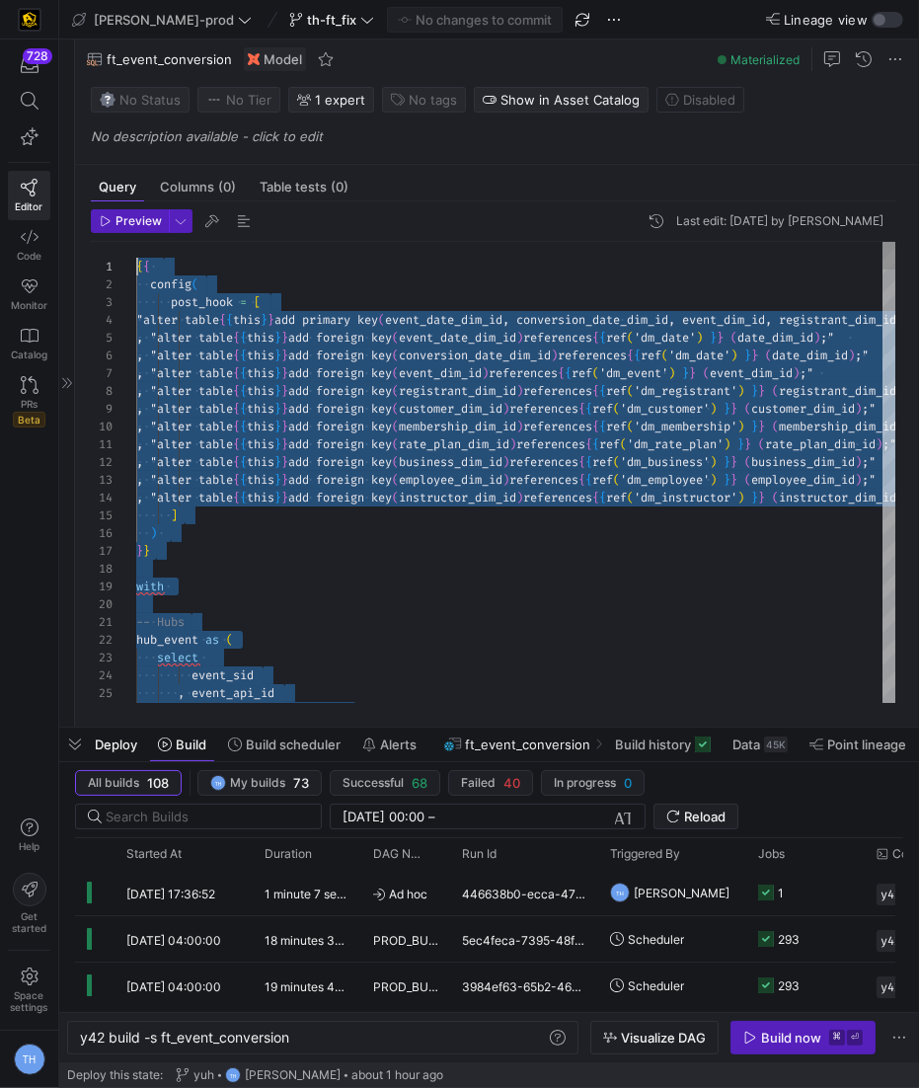
drag, startPoint x: 245, startPoint y: 671, endPoint x: 113, endPoint y: -96, distance: 778.2
drag, startPoint x: 330, startPoint y: 633, endPoint x: -100, endPoint y: -97, distance: 846.4
type textarea "ble {{ this }} add foreign key (conversion_date_dim_id) references {{ ref('dm_d…"
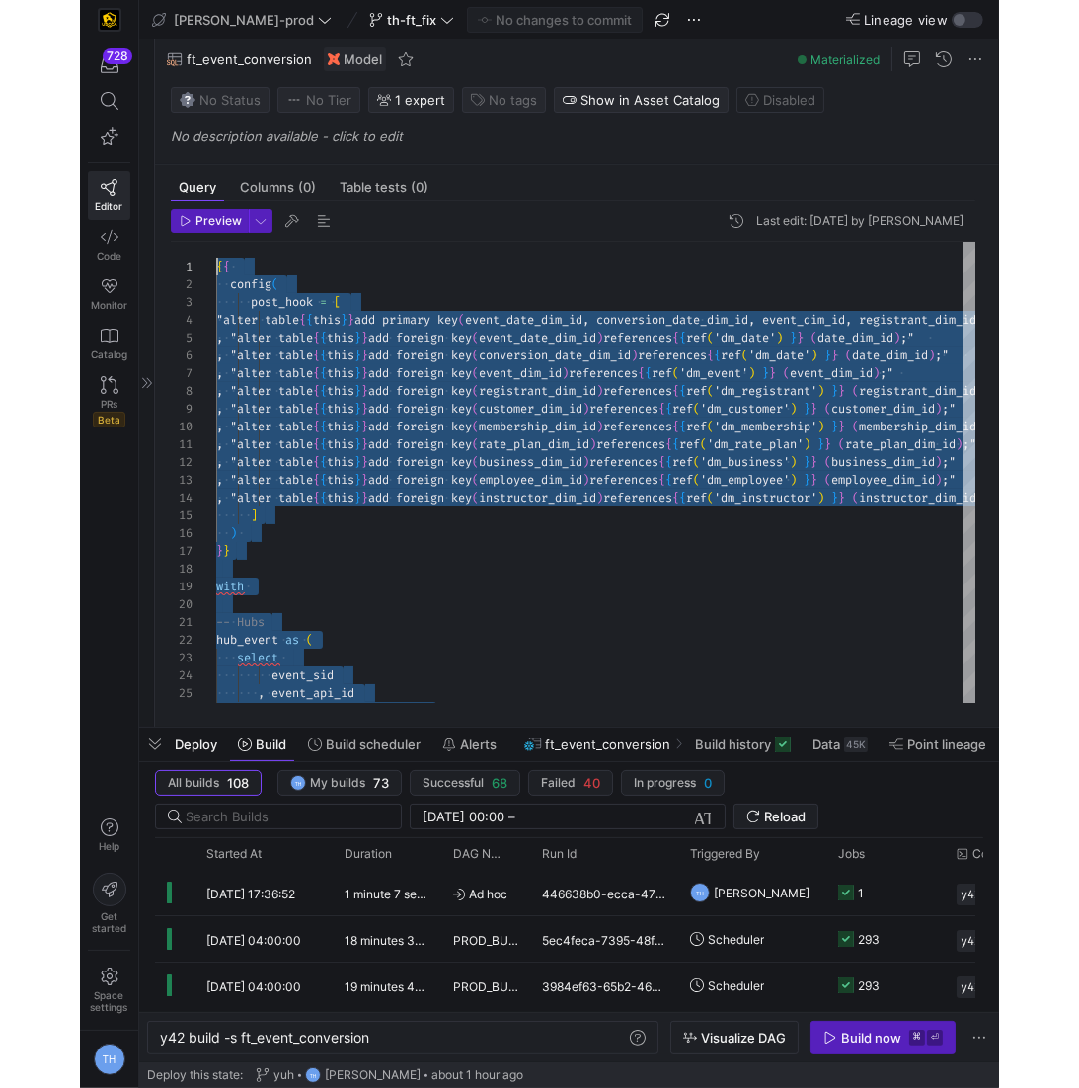
scroll to position [71, 213]
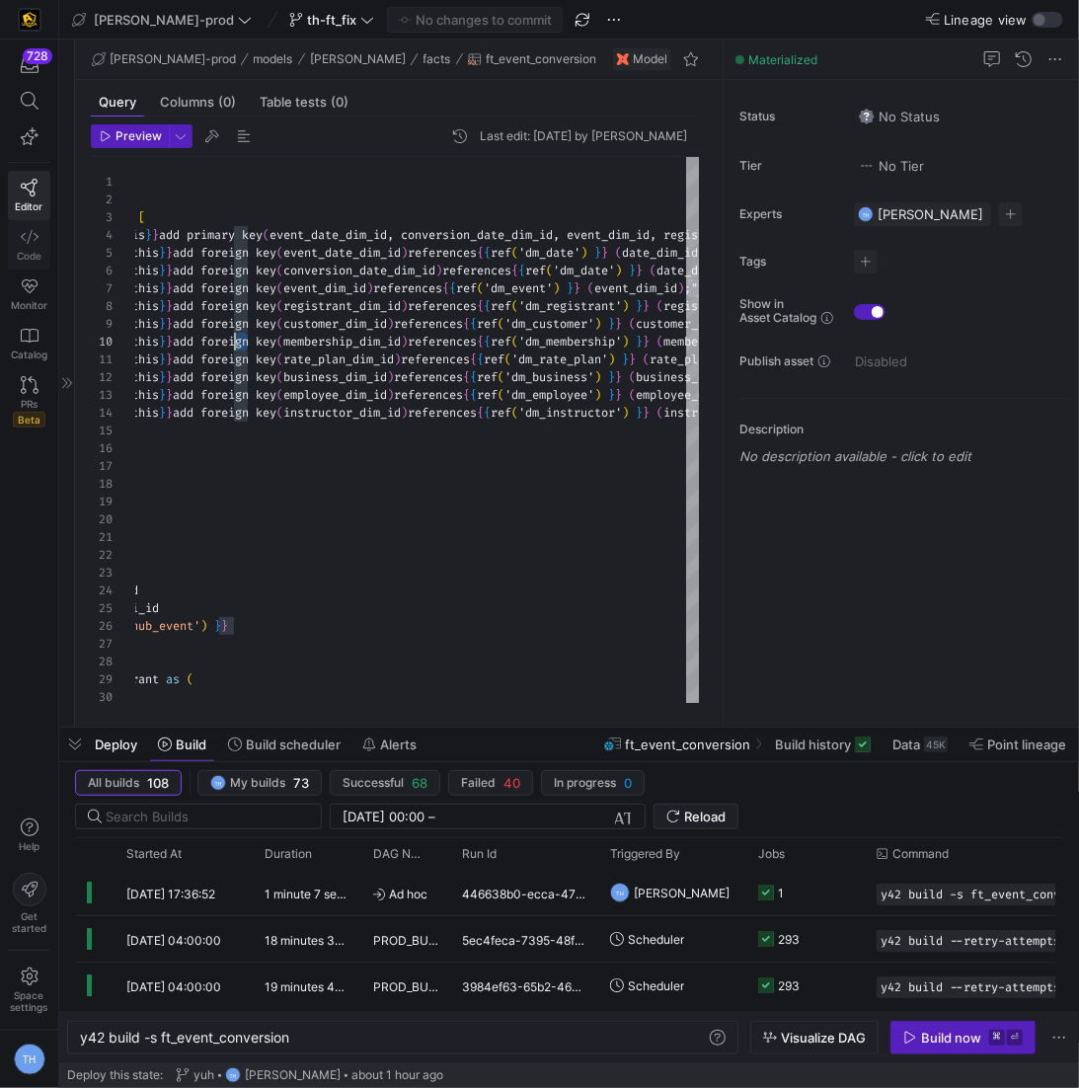
click at [30, 240] on icon at bounding box center [30, 237] width 18 height 18
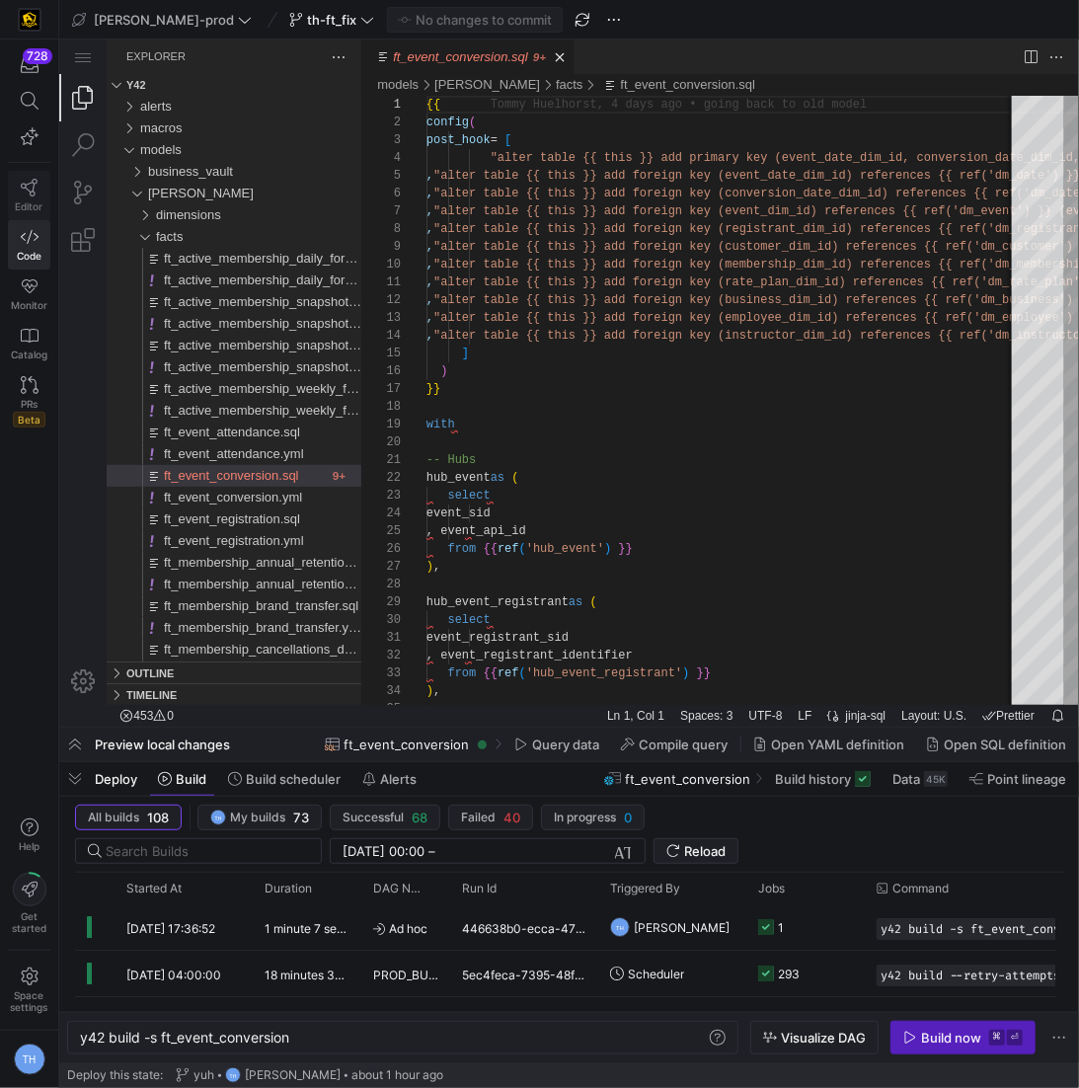
click at [30, 190] on icon at bounding box center [29, 188] width 17 height 18
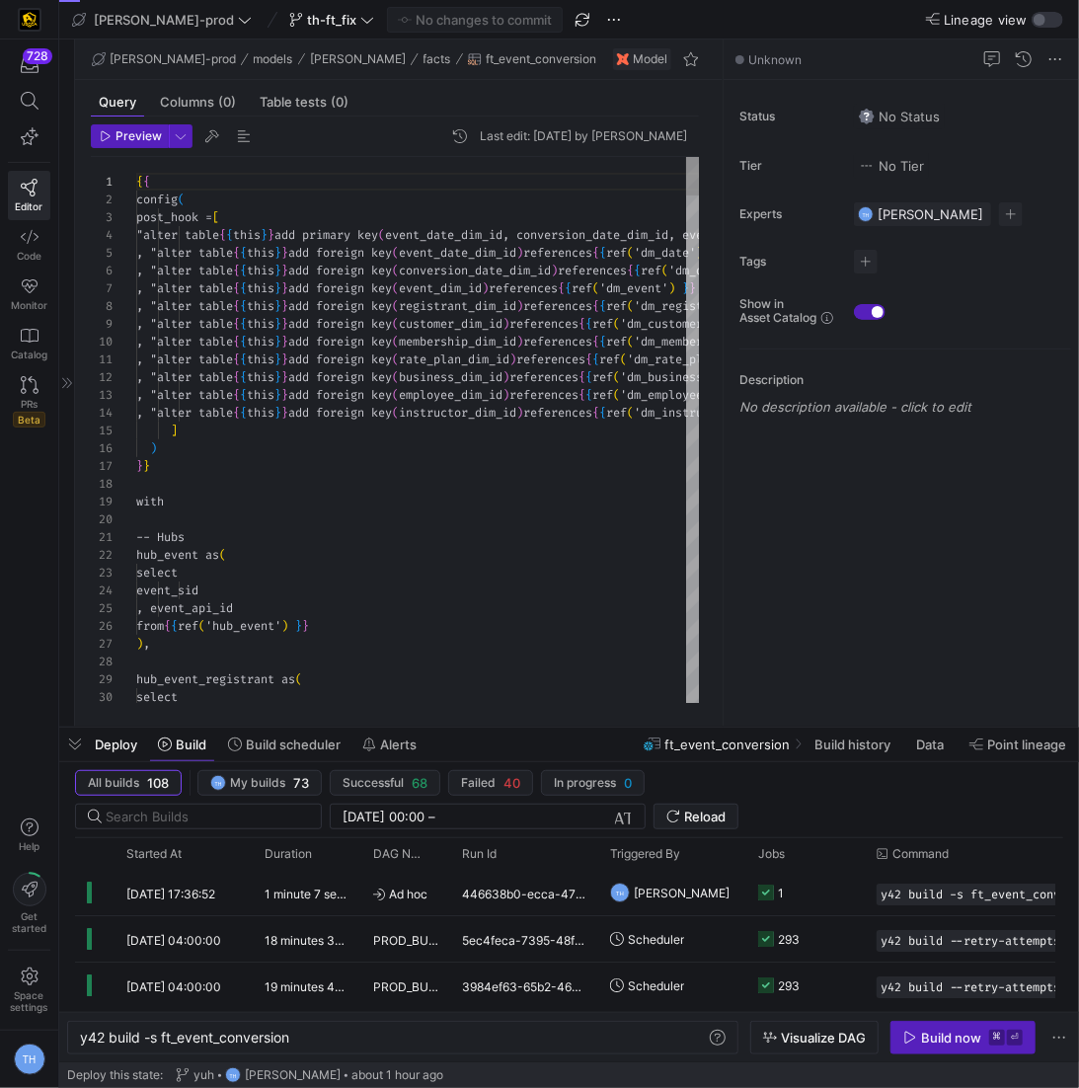
scroll to position [89, 0]
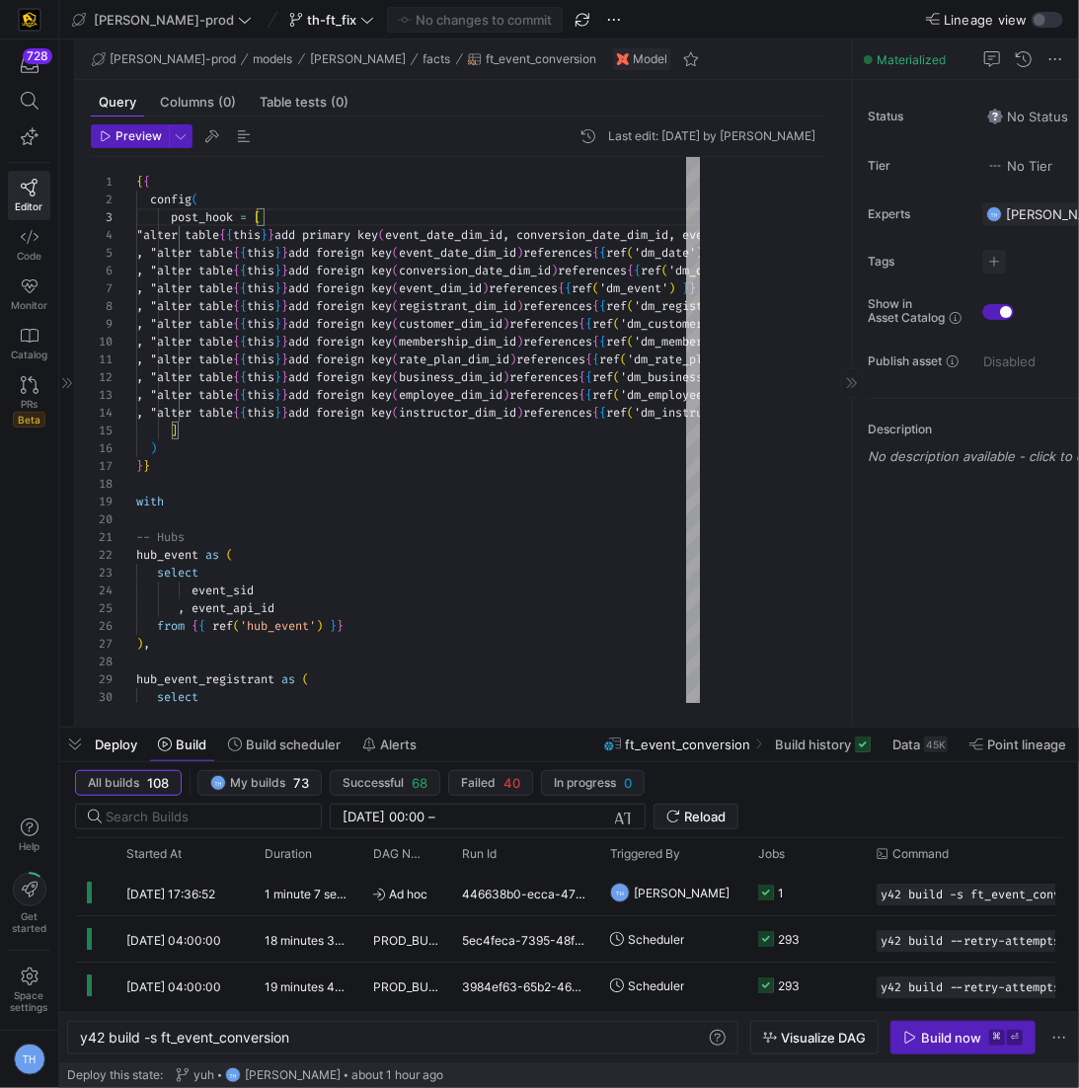
drag, startPoint x: 721, startPoint y: 218, endPoint x: 1056, endPoint y: 218, distance: 335.6
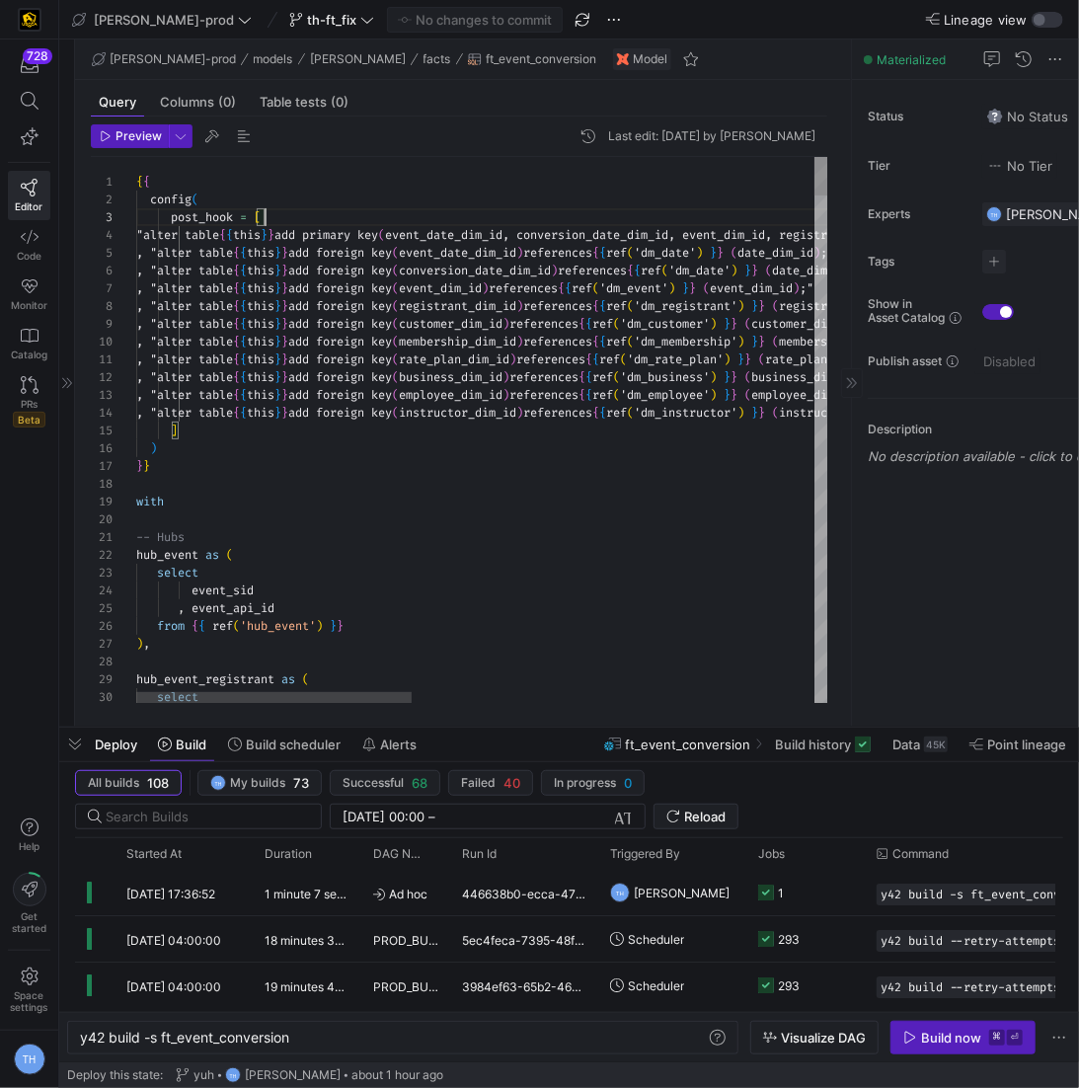
type textarea "ter table {{ this }} add foreign key (rate_plan_dim_id) references {{ ref('dm_r…"
click at [27, 99] on icon at bounding box center [30, 101] width 18 height 18
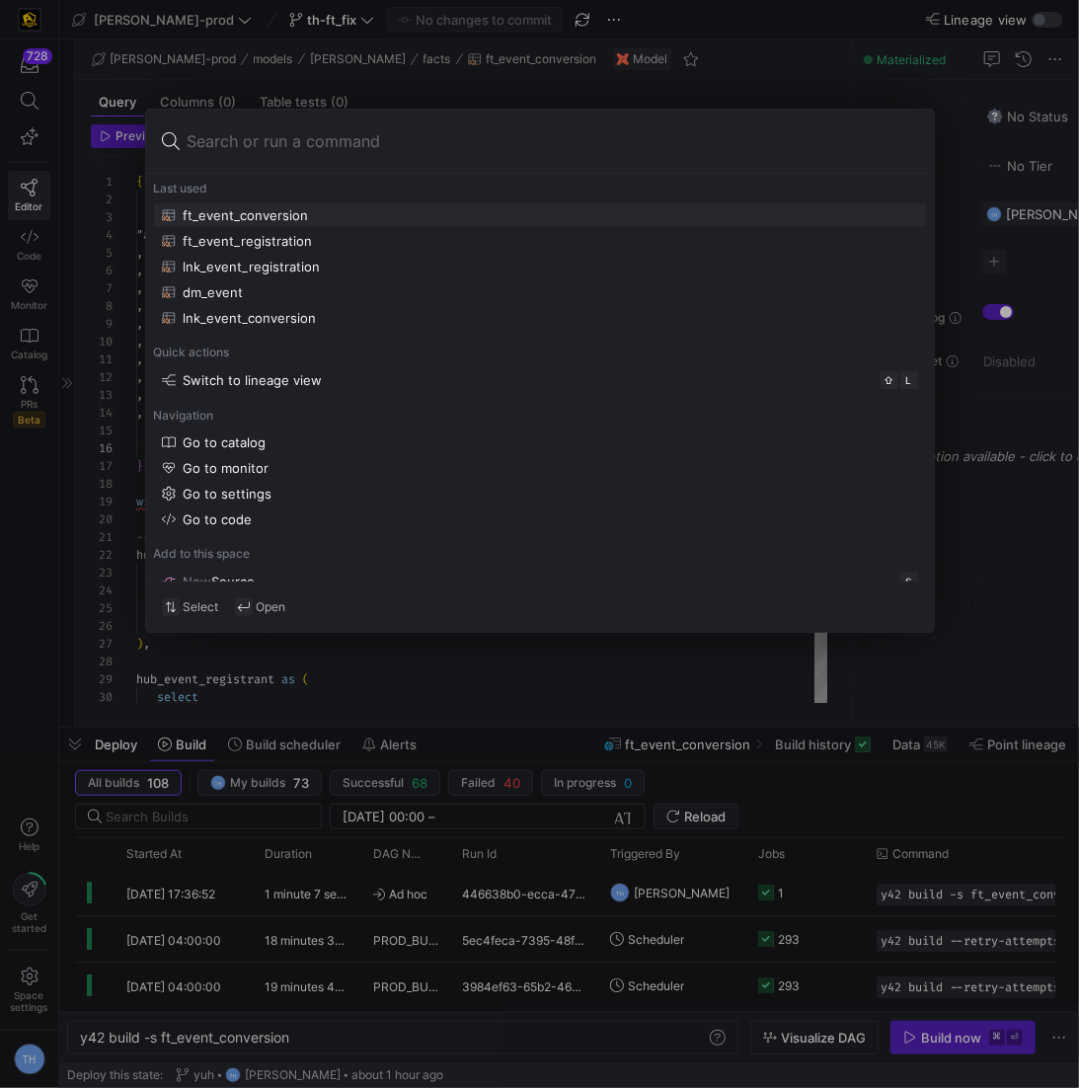
click at [347, 709] on div at bounding box center [539, 544] width 1079 height 1088
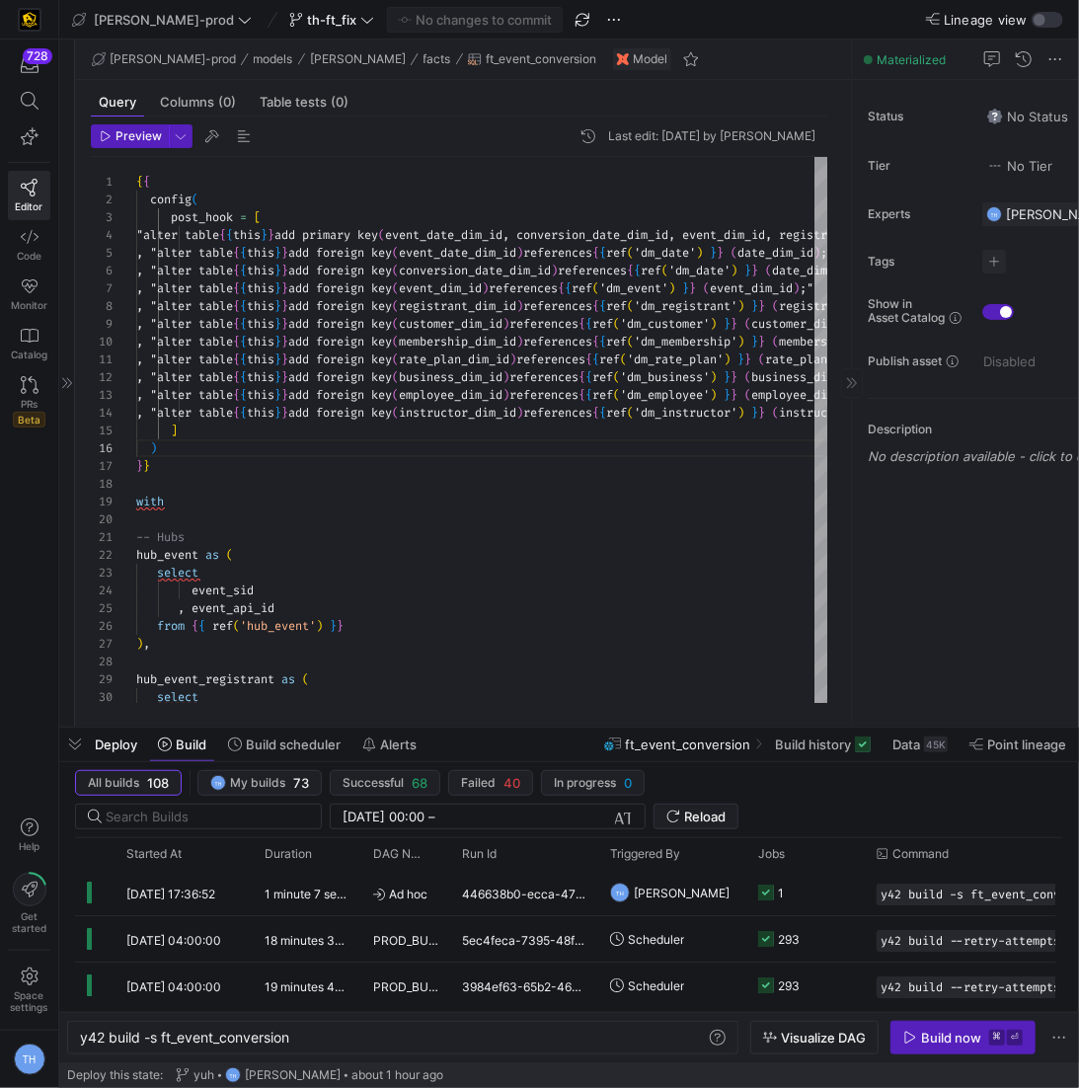
click at [67, 371] on div at bounding box center [67, 382] width 16 height 687
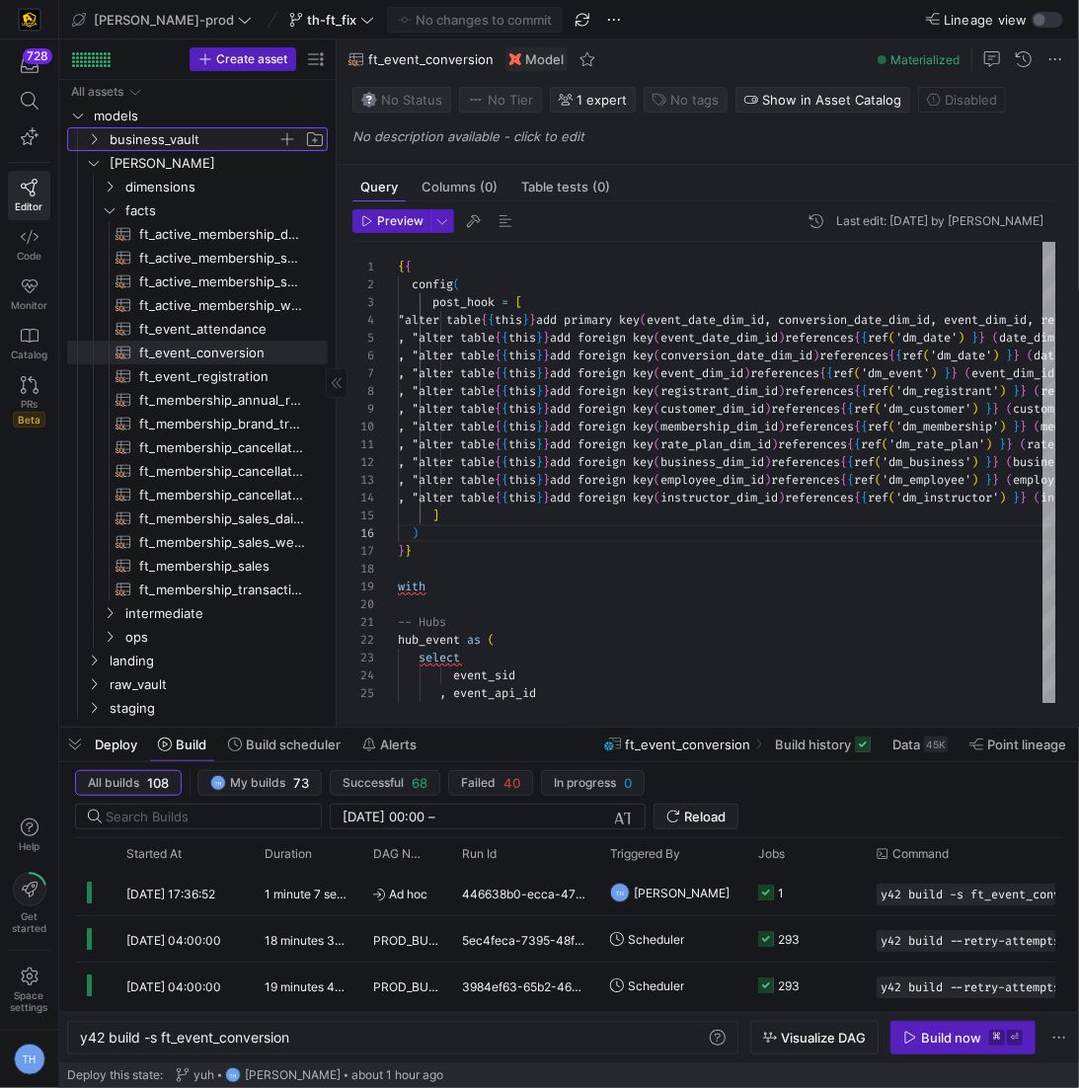
click at [191, 135] on span "business_vault" at bounding box center [194, 139] width 168 height 23
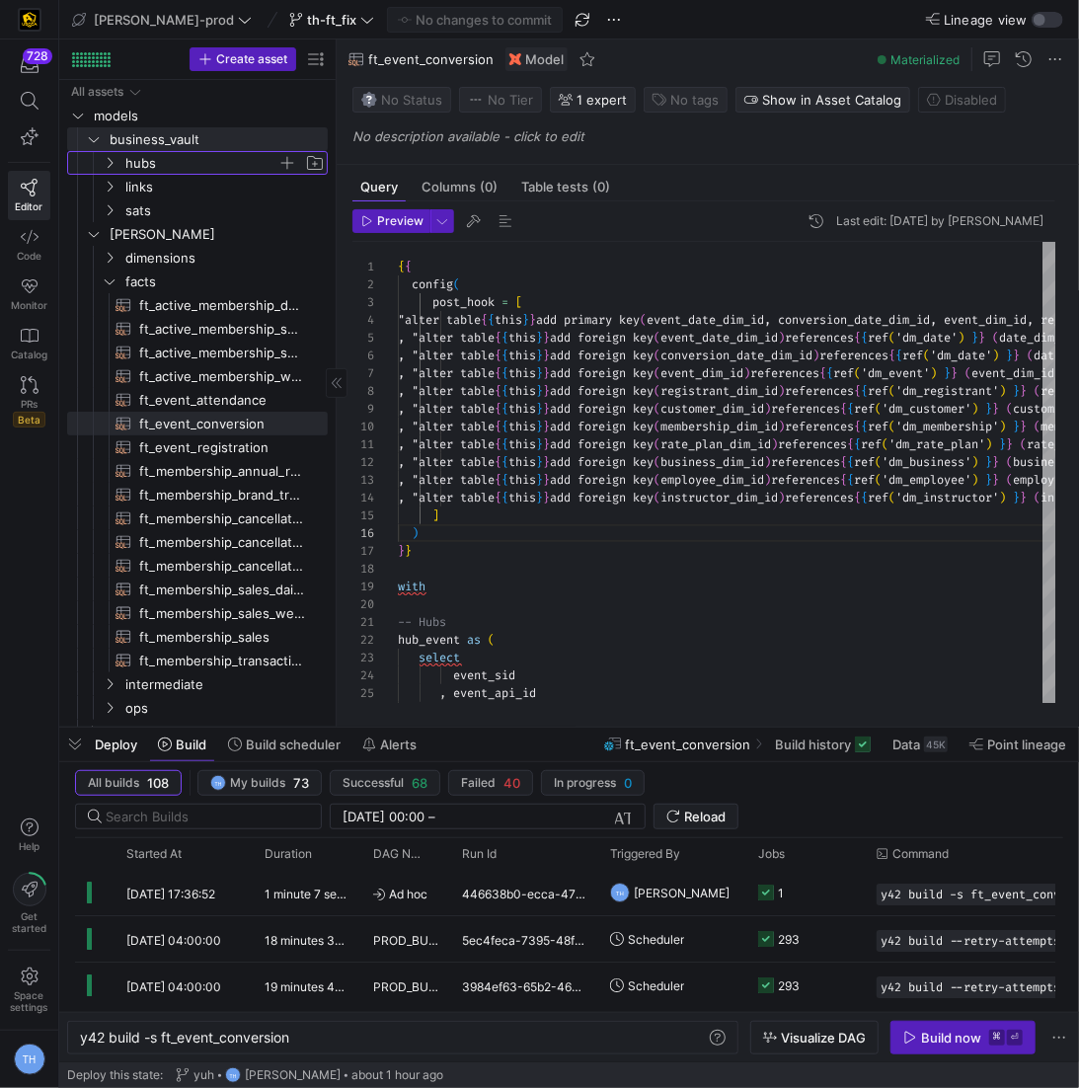
click at [190, 156] on span "hubs" at bounding box center [201, 163] width 152 height 23
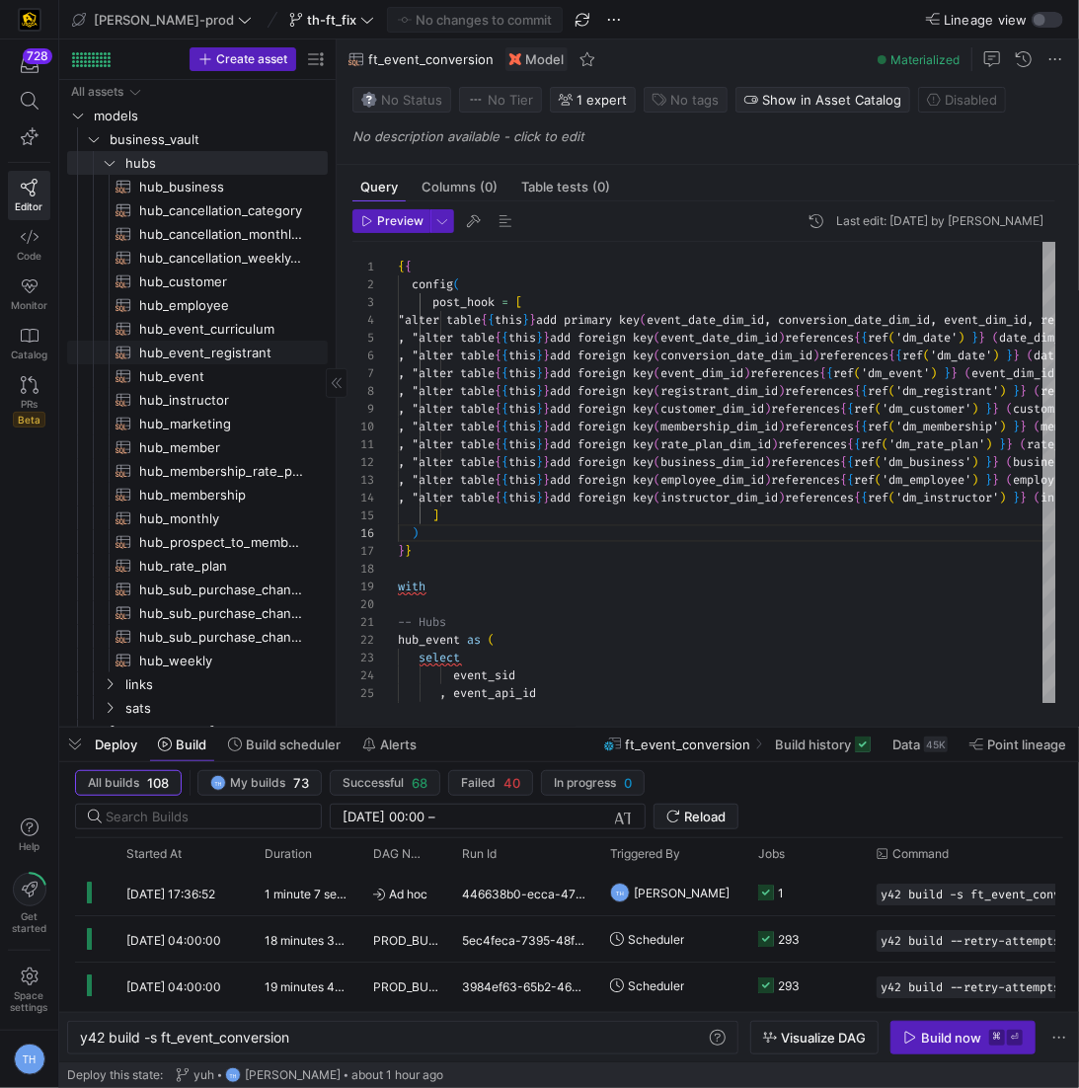
click at [189, 352] on span "hub_event_registrant​​​​​​​​​​" at bounding box center [222, 352] width 166 height 23
type textarea "y42 build -s hub_event_registrant"
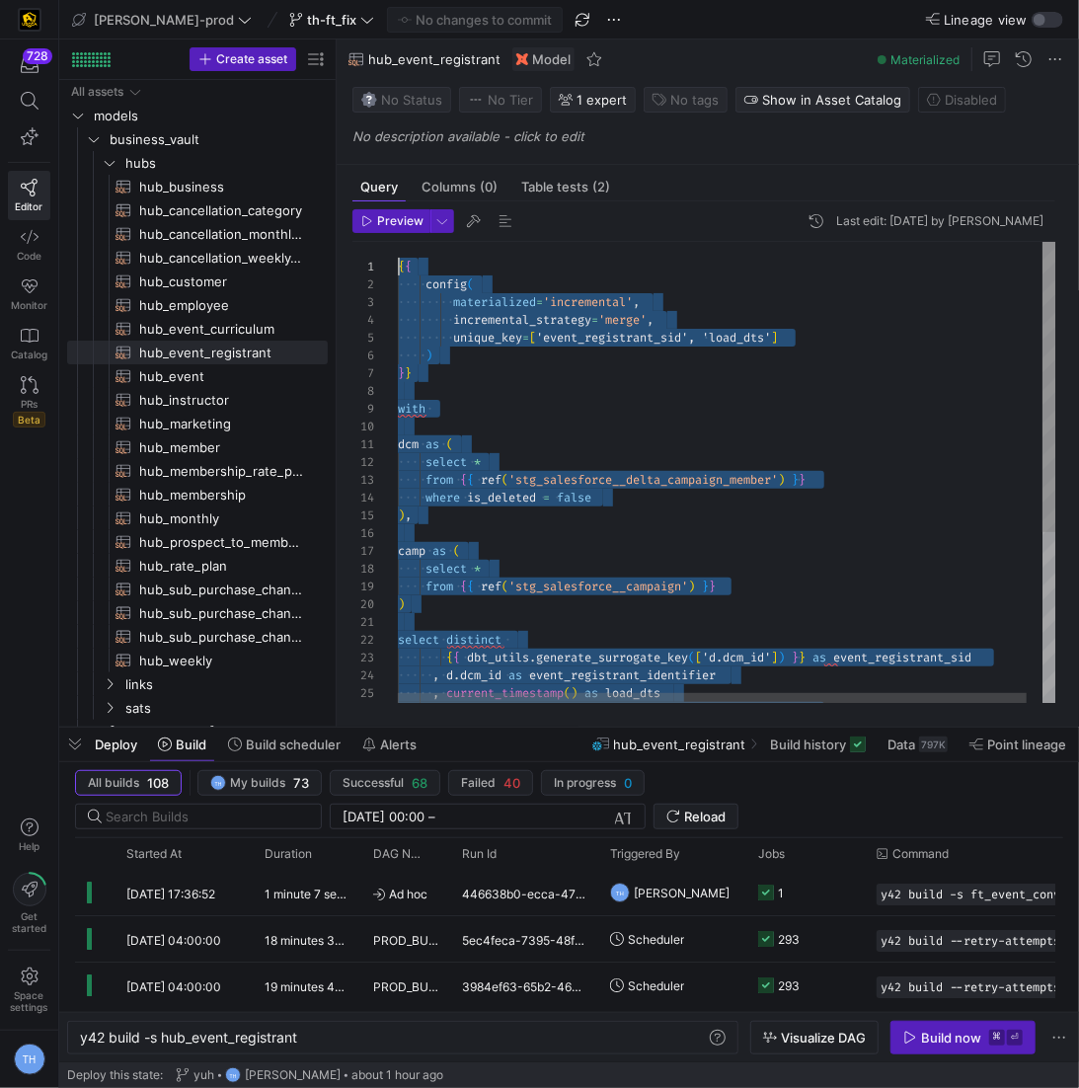
drag, startPoint x: 492, startPoint y: 667, endPoint x: 117, endPoint y: -97, distance: 850.6
click at [674, 409] on div ") , camp as ( select * from { { ref ( 'stg_salesforce__campaign' ) } } ) select…" at bounding box center [735, 611] width 674 height 738
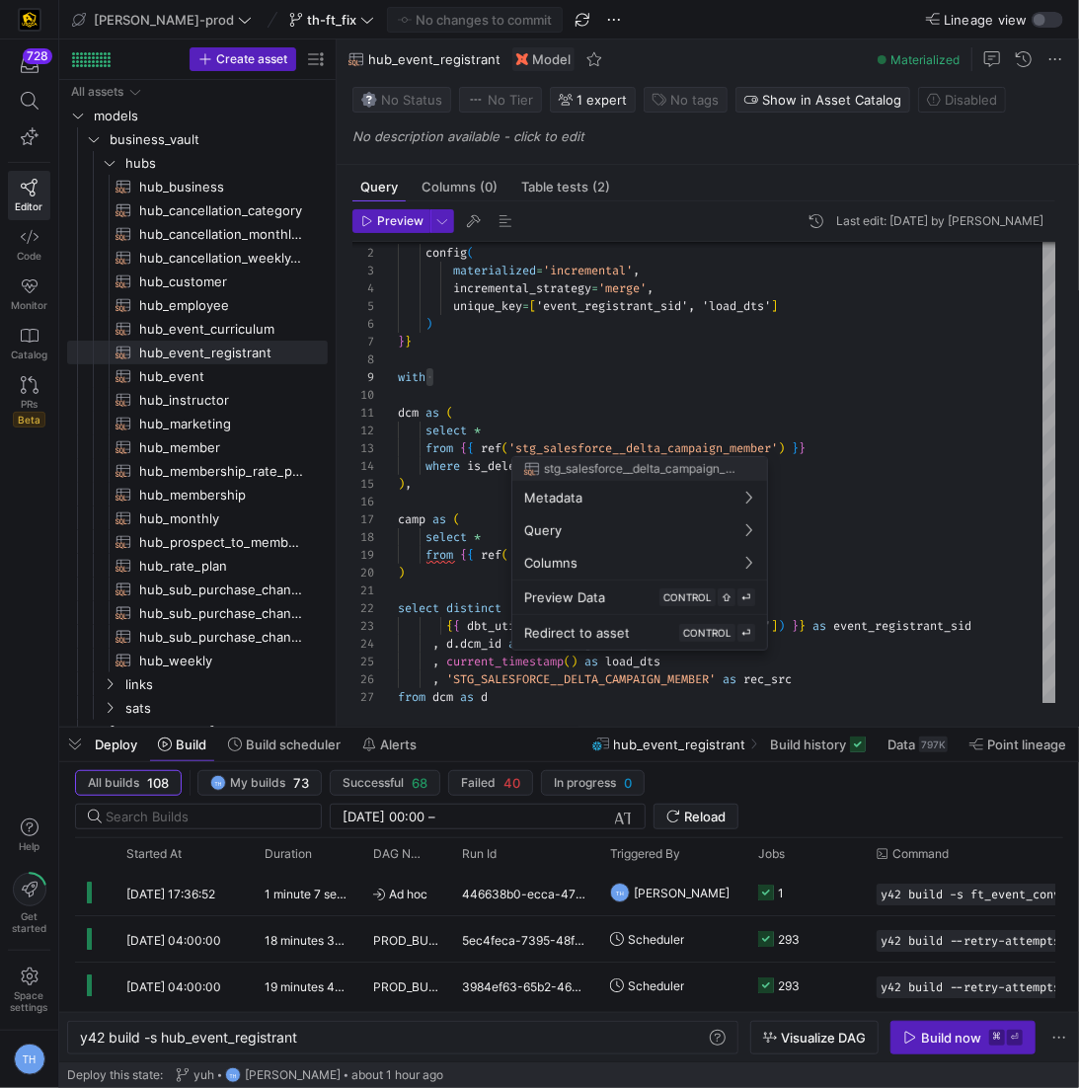
click at [530, 446] on div at bounding box center [539, 544] width 1079 height 1088
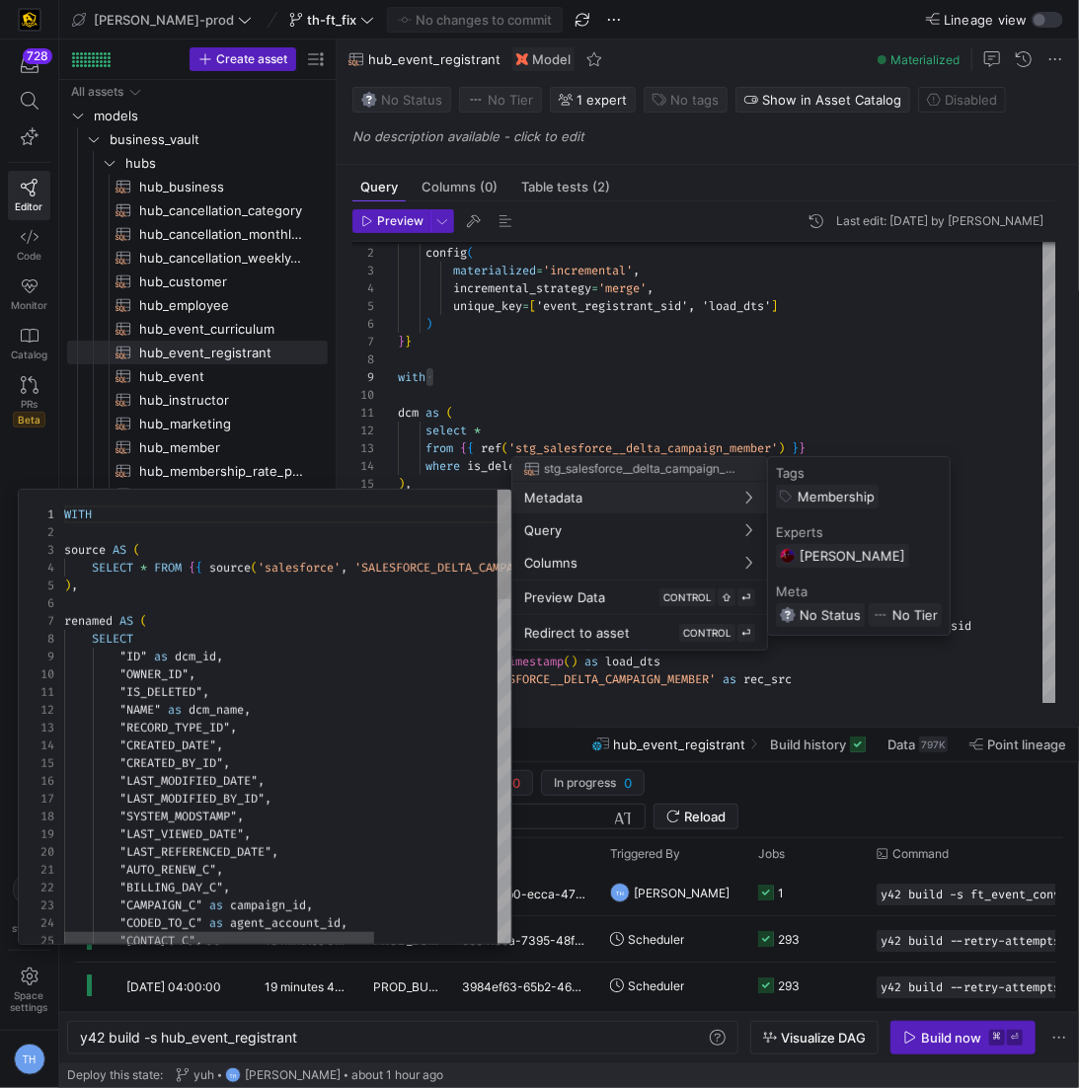
scroll to position [0, 0]
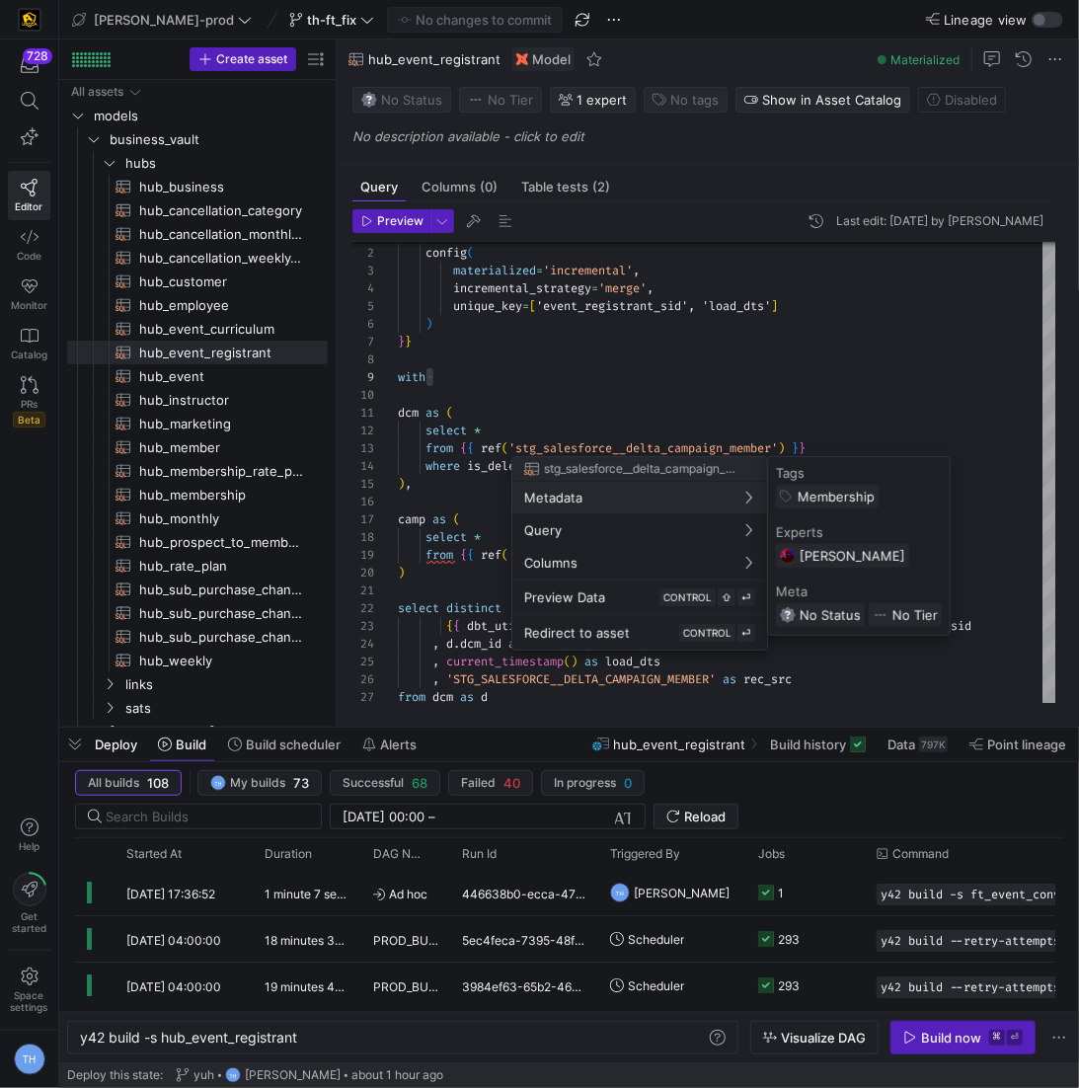
click at [568, 454] on div at bounding box center [539, 544] width 1079 height 1088
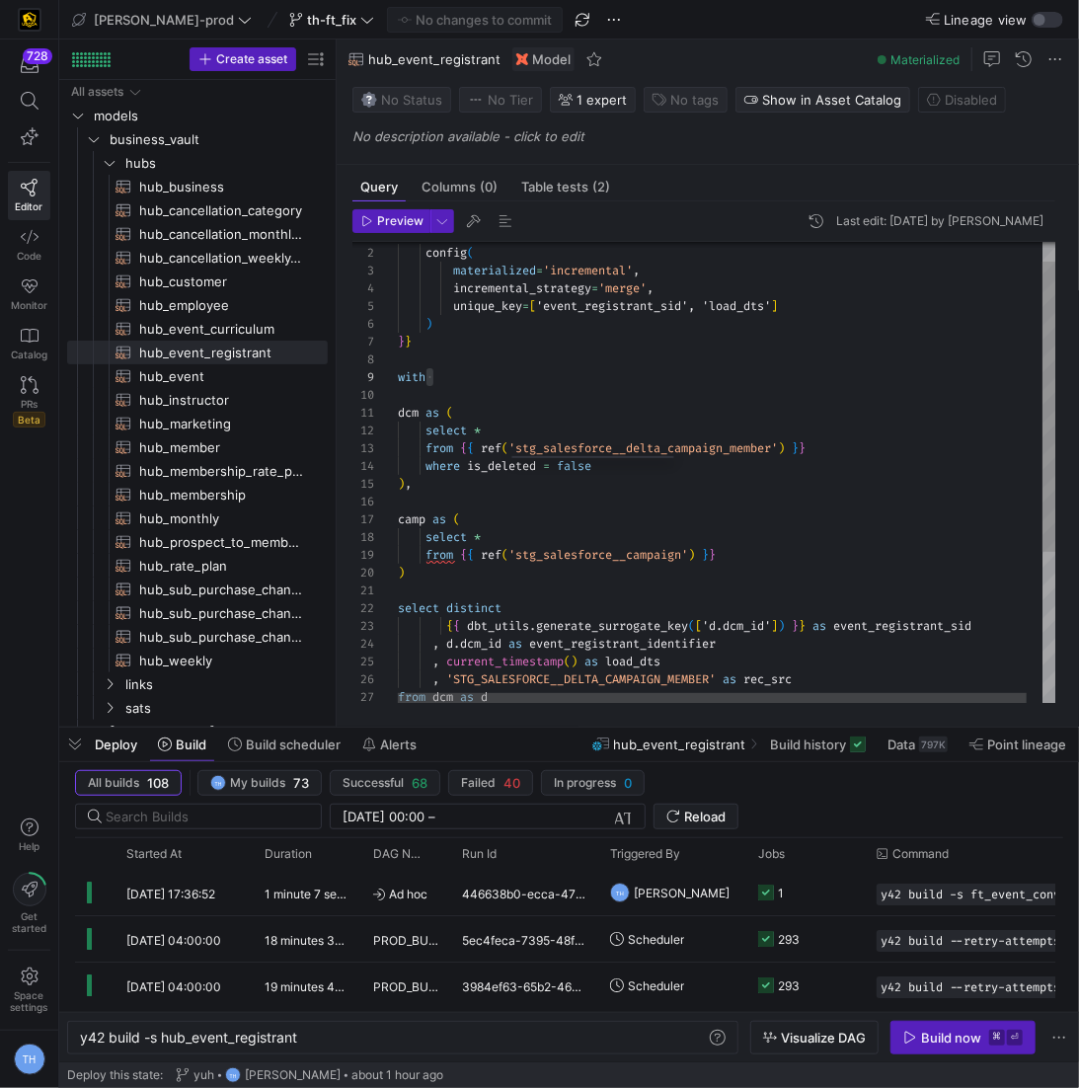
click at [568, 454] on div ") , camp as ( select * from { { ref ( 'stg_salesforce__campaign' ) } } ) select…" at bounding box center [735, 579] width 674 height 738
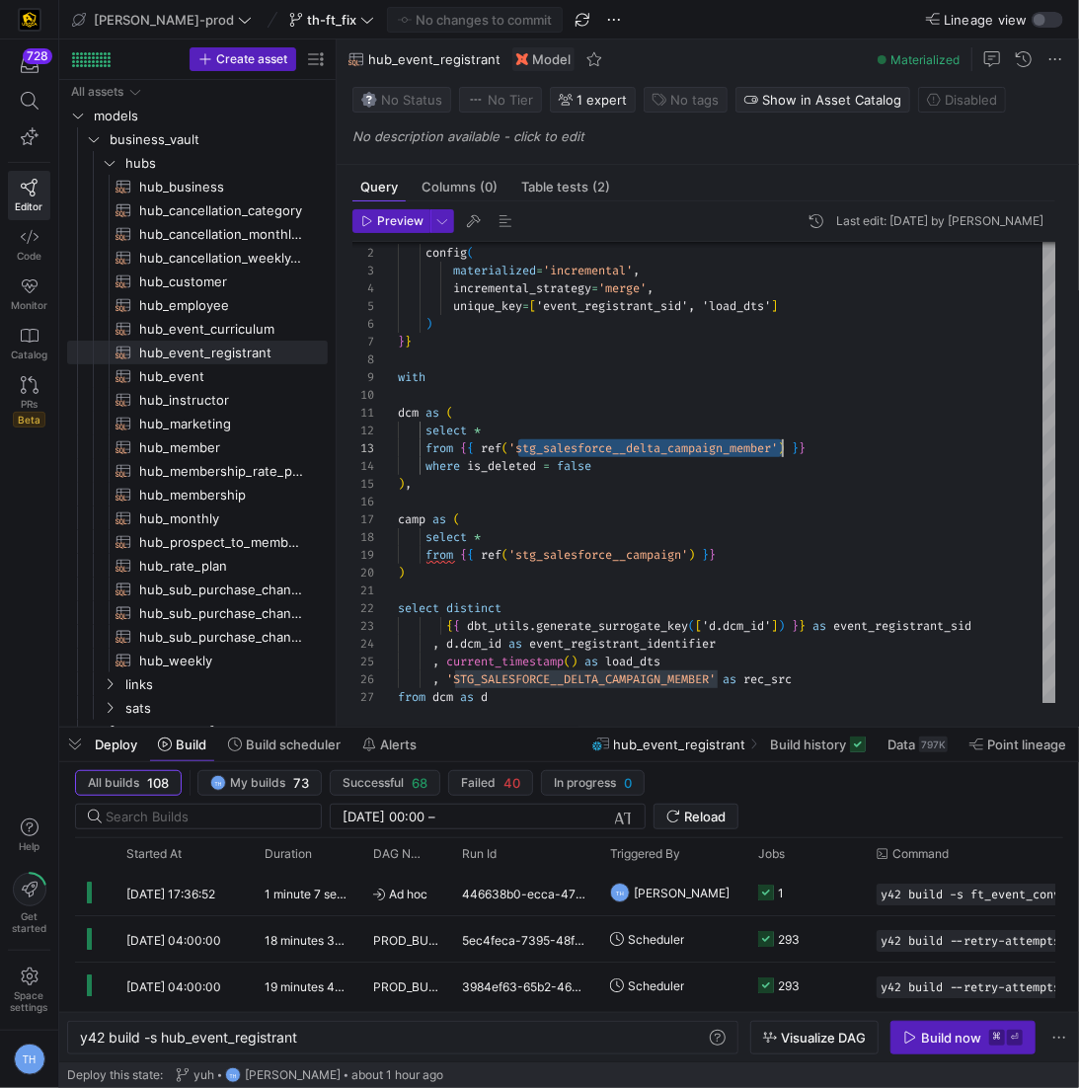
click at [638, 504] on div ") , camp as ( select * from { { ref ( 'stg_salesforce__campaign' ) } } ) select…" at bounding box center [735, 579] width 674 height 738
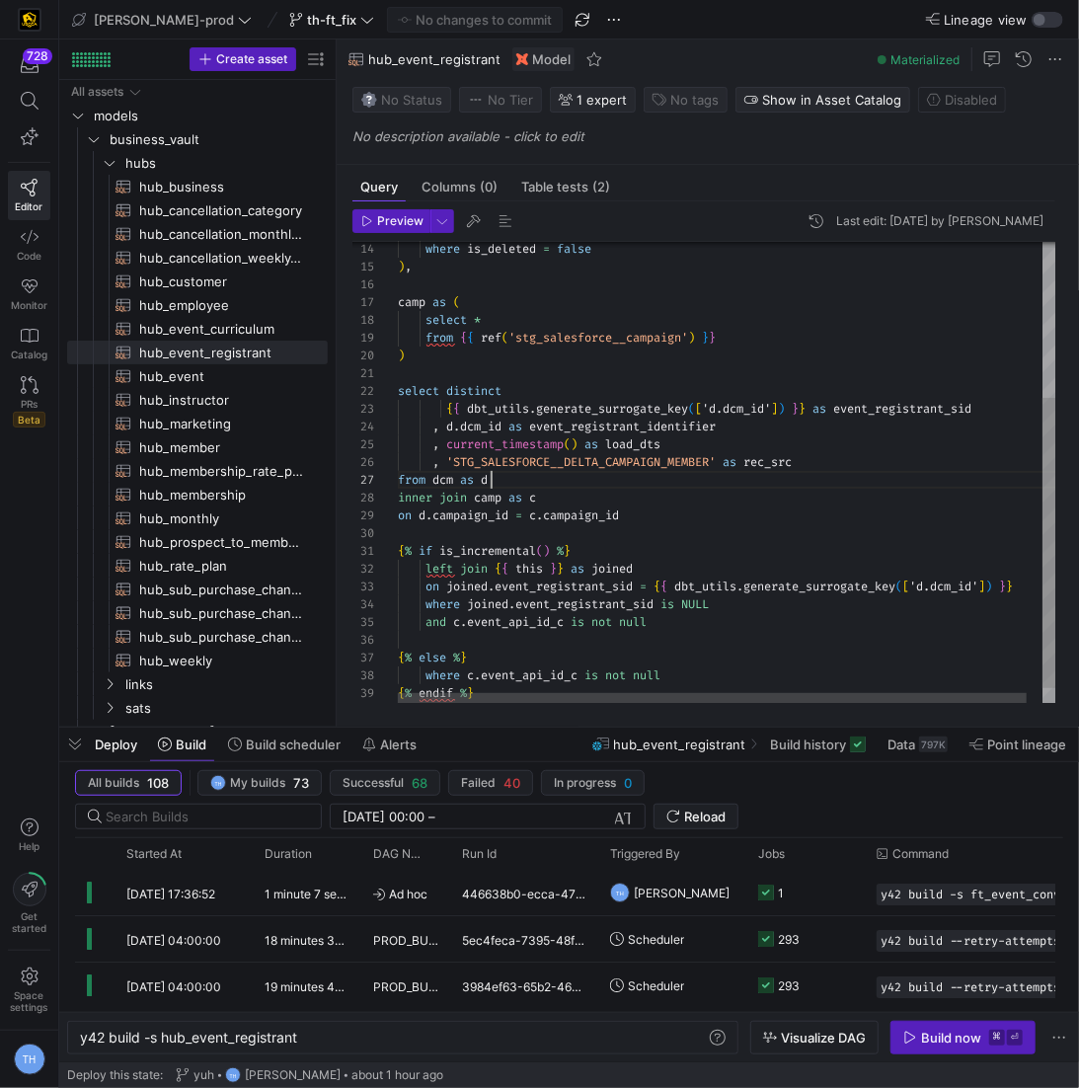
click at [538, 470] on div ") , camp as ( select * from { { ref ( 'stg_salesforce__campaign' ) } } ) select…" at bounding box center [735, 362] width 674 height 738
drag, startPoint x: 462, startPoint y: 429, endPoint x: 504, endPoint y: 428, distance: 42.5
click at [504, 428] on div ") , camp as ( select * from { { ref ( 'stg_salesforce__campaign' ) } } ) select…" at bounding box center [735, 362] width 674 height 738
click at [631, 535] on div ") , camp as ( select * from { { ref ( 'stg_salesforce__campaign' ) } } ) select…" at bounding box center [735, 362] width 674 height 738
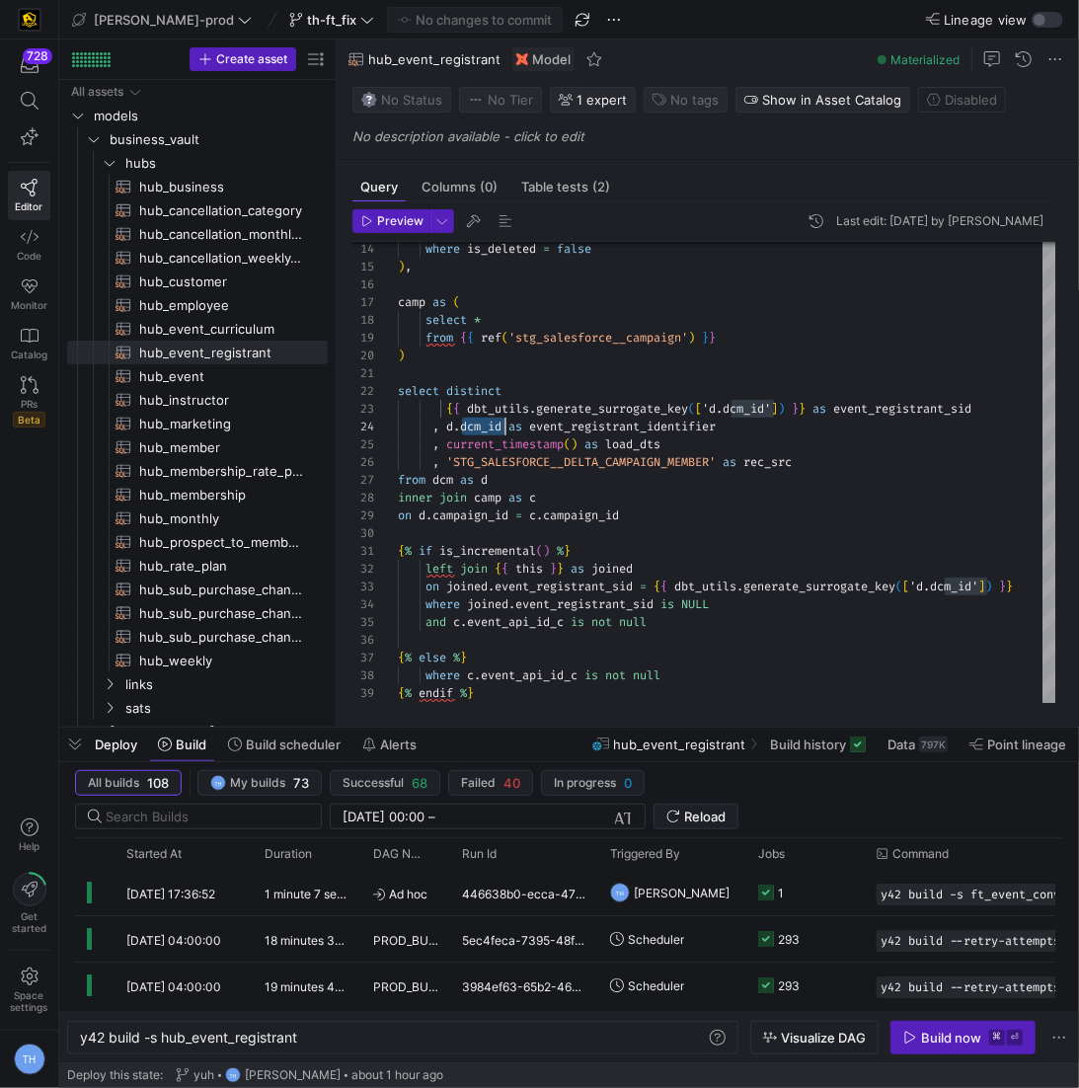
click at [631, 535] on div ") , camp as ( select * from { { ref ( 'stg_salesforce__campaign' ) } } ) select…" at bounding box center [735, 362] width 674 height 738
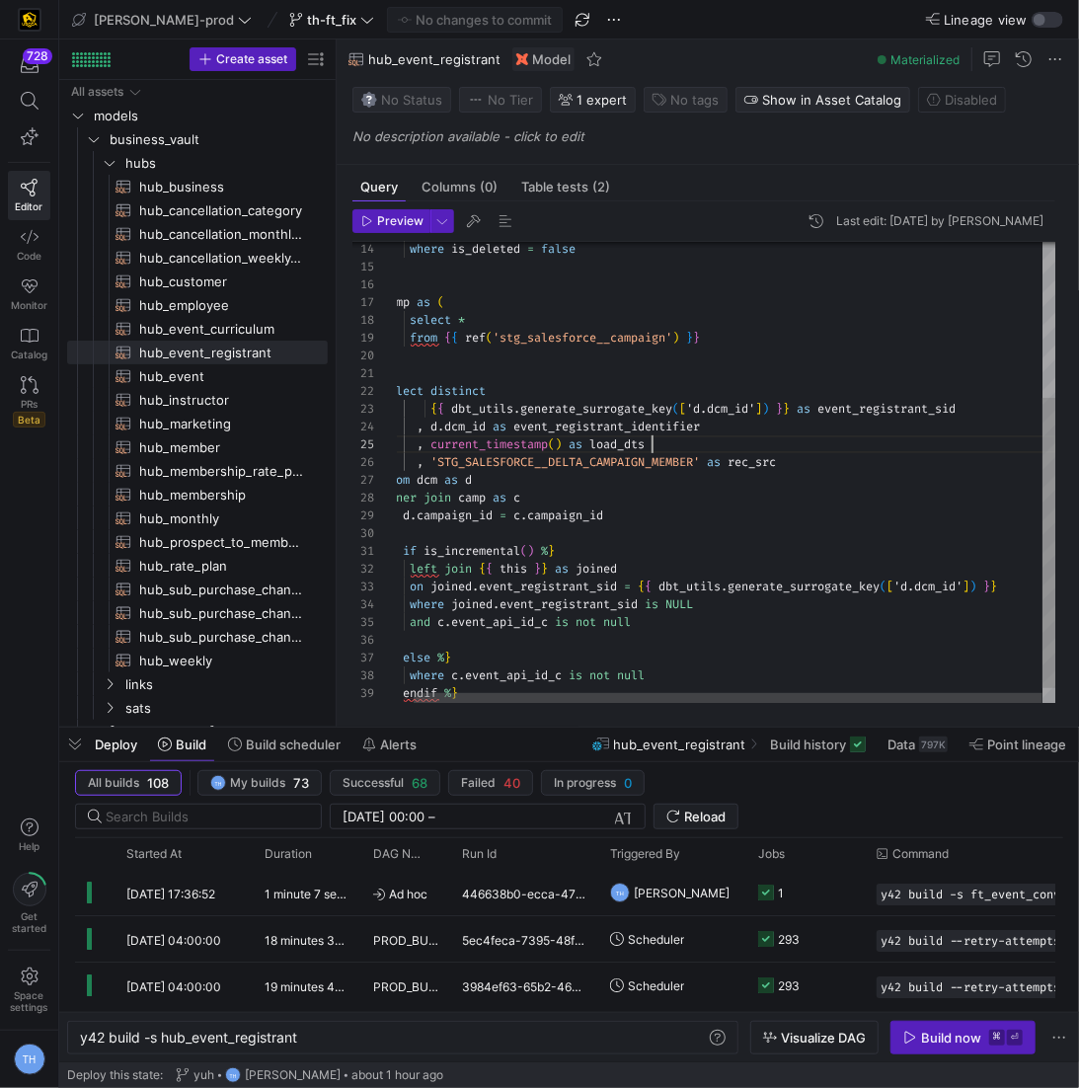
click at [667, 441] on div ") , camp as ( select * from { { ref ( 'stg_salesforce__campaign' ) } } ) select…" at bounding box center [719, 362] width 674 height 738
drag, startPoint x: 429, startPoint y: 410, endPoint x: 802, endPoint y: 407, distance: 373.1
click at [802, 407] on div ") , camp as ( select * from { { ref ( 'stg_salesforce__campaign' ) } } ) select…" at bounding box center [719, 362] width 674 height 738
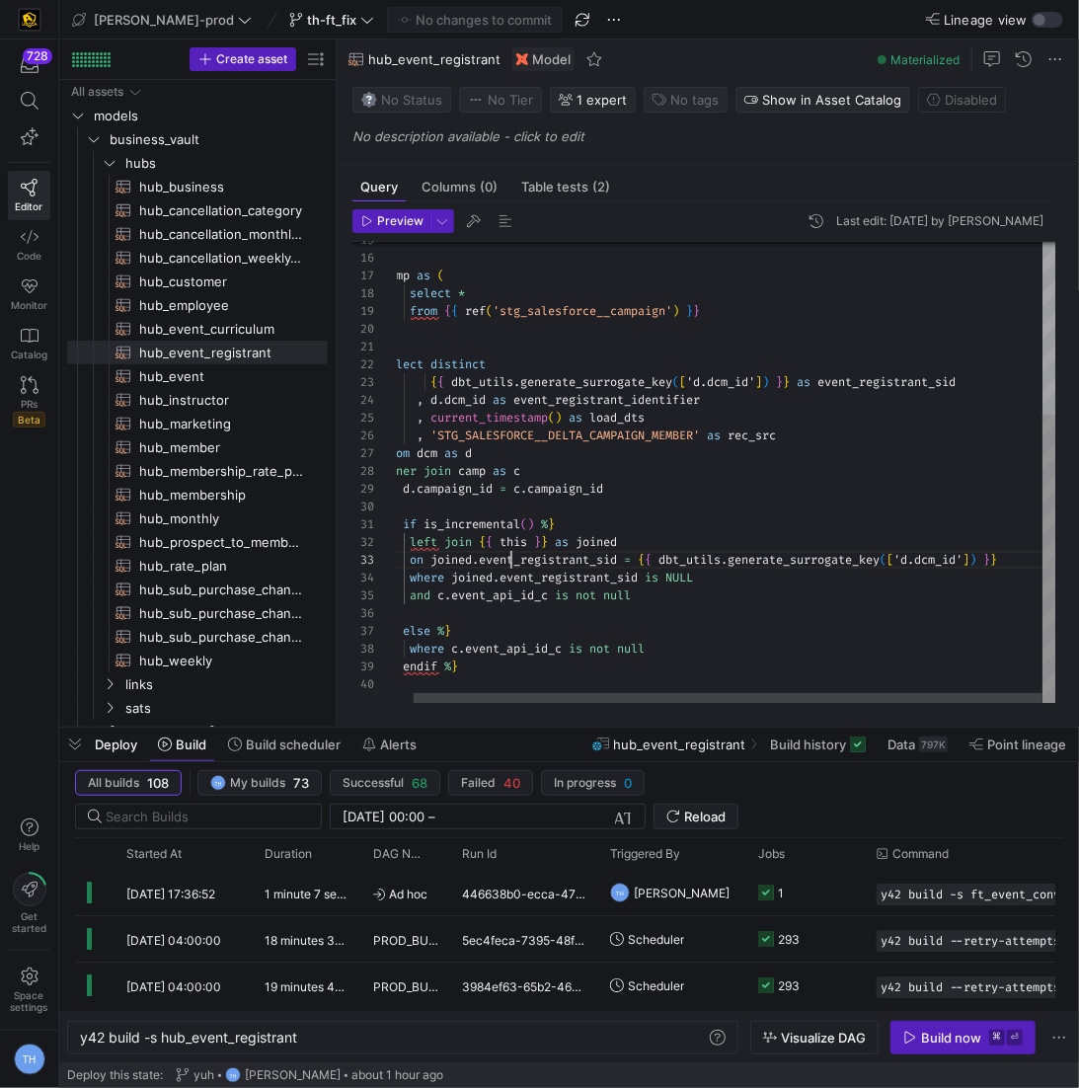
click at [506, 567] on div ") , camp as ( select * from { { ref ( 'stg_salesforce__campaign' ) } } ) select…" at bounding box center [719, 335] width 674 height 738
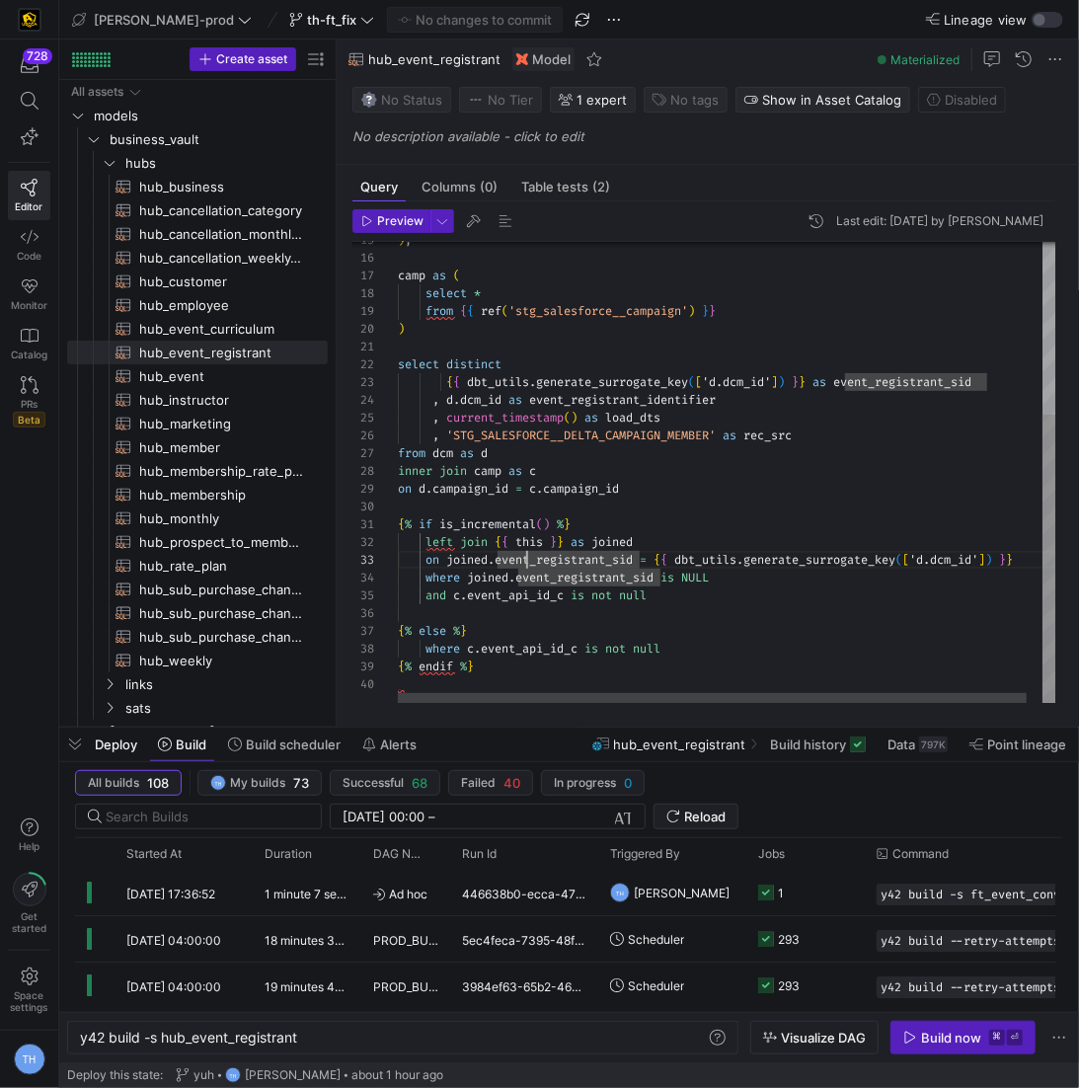
type textarea "select distinct {{ dbt_utils.generate_surrogate_key(['d.dcm_id']) }} as event_r…"
click at [528, 427] on div ") , camp as ( select * from { { ref ( 'stg_salesforce__campaign' ) } } ) select…" at bounding box center [735, 335] width 674 height 738
